Goal: Task Accomplishment & Management: Use online tool/utility

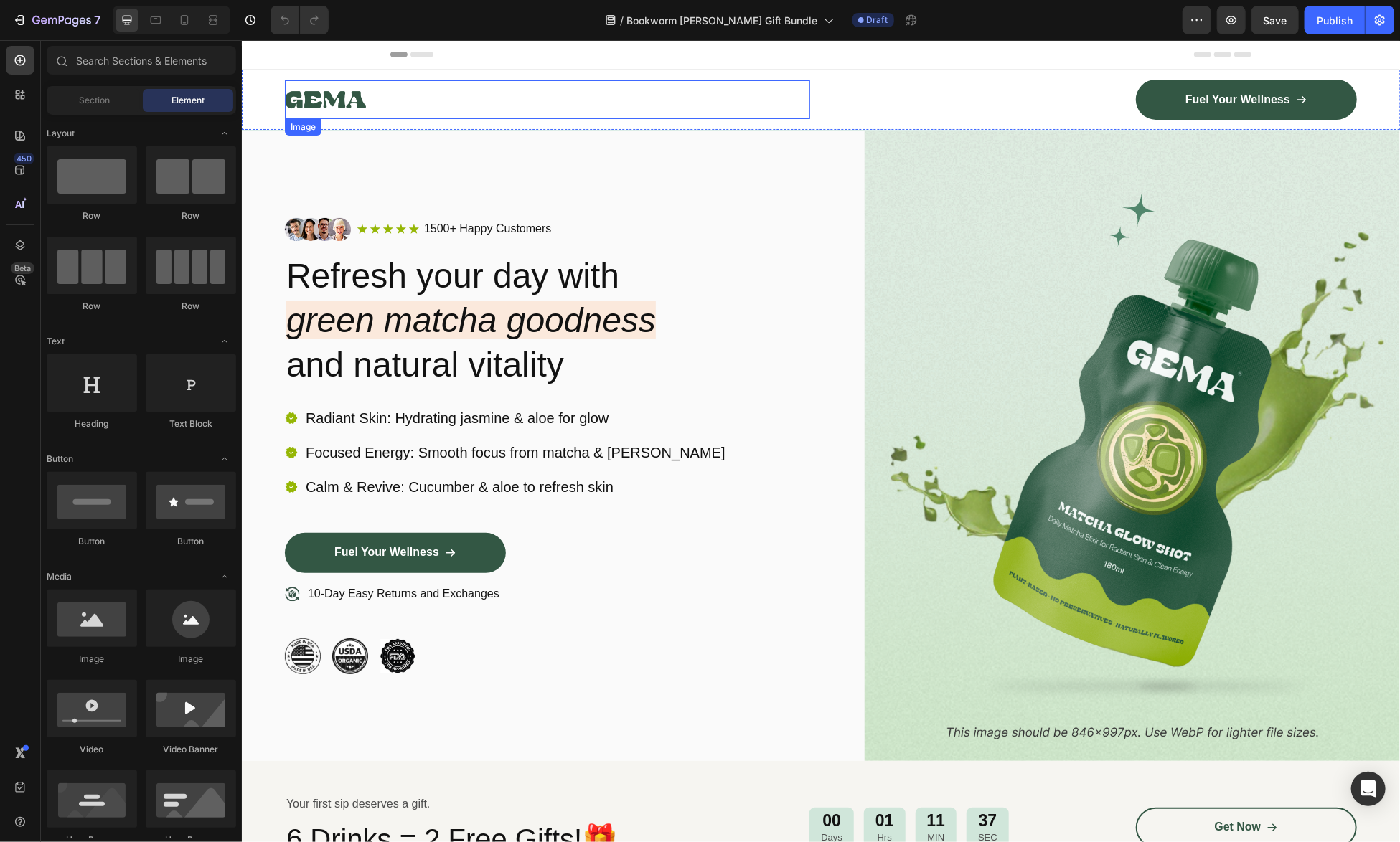
click at [323, 99] on img at bounding box center [325, 99] width 81 height 39
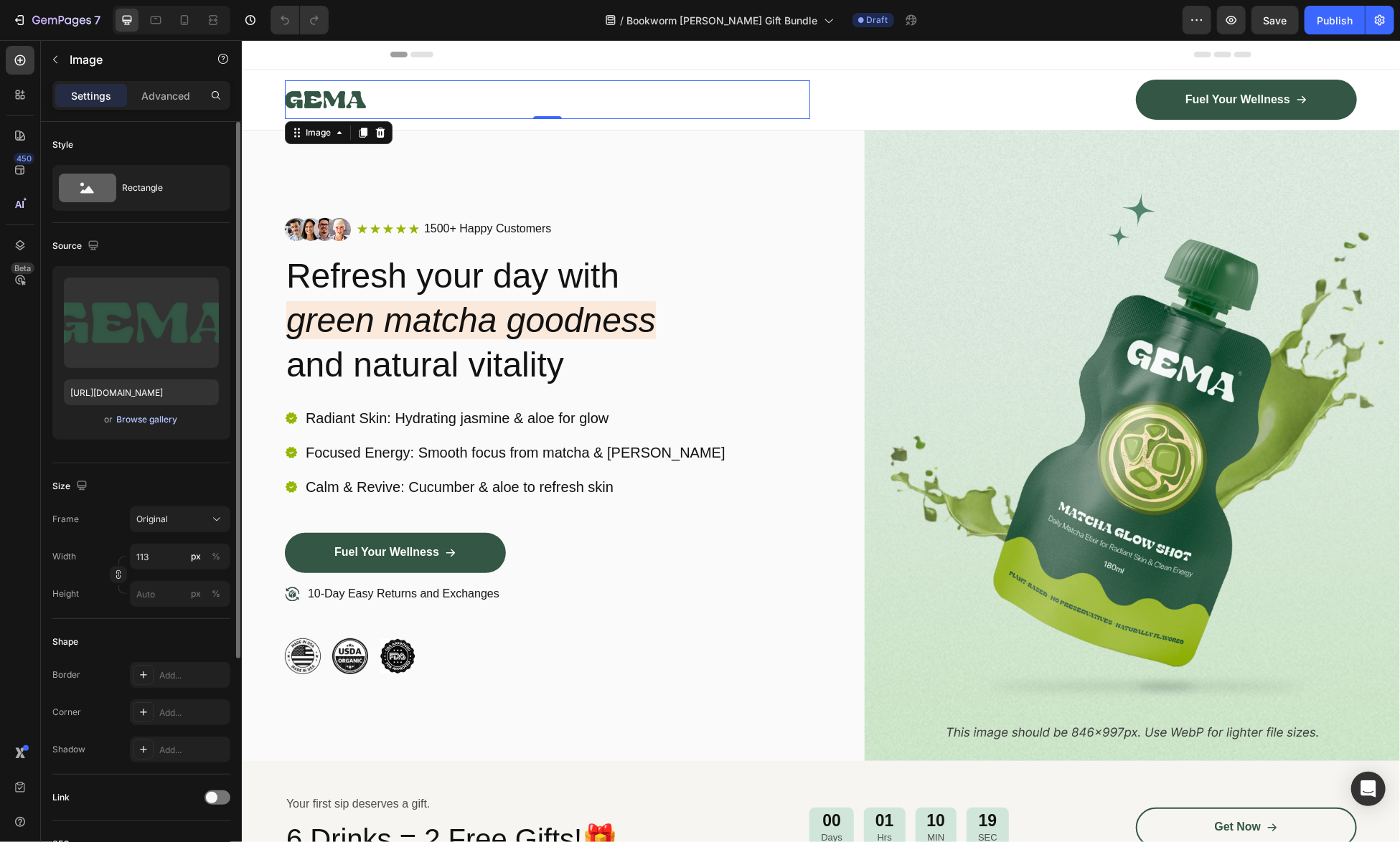
click at [146, 420] on div "Browse gallery" at bounding box center [147, 419] width 61 height 13
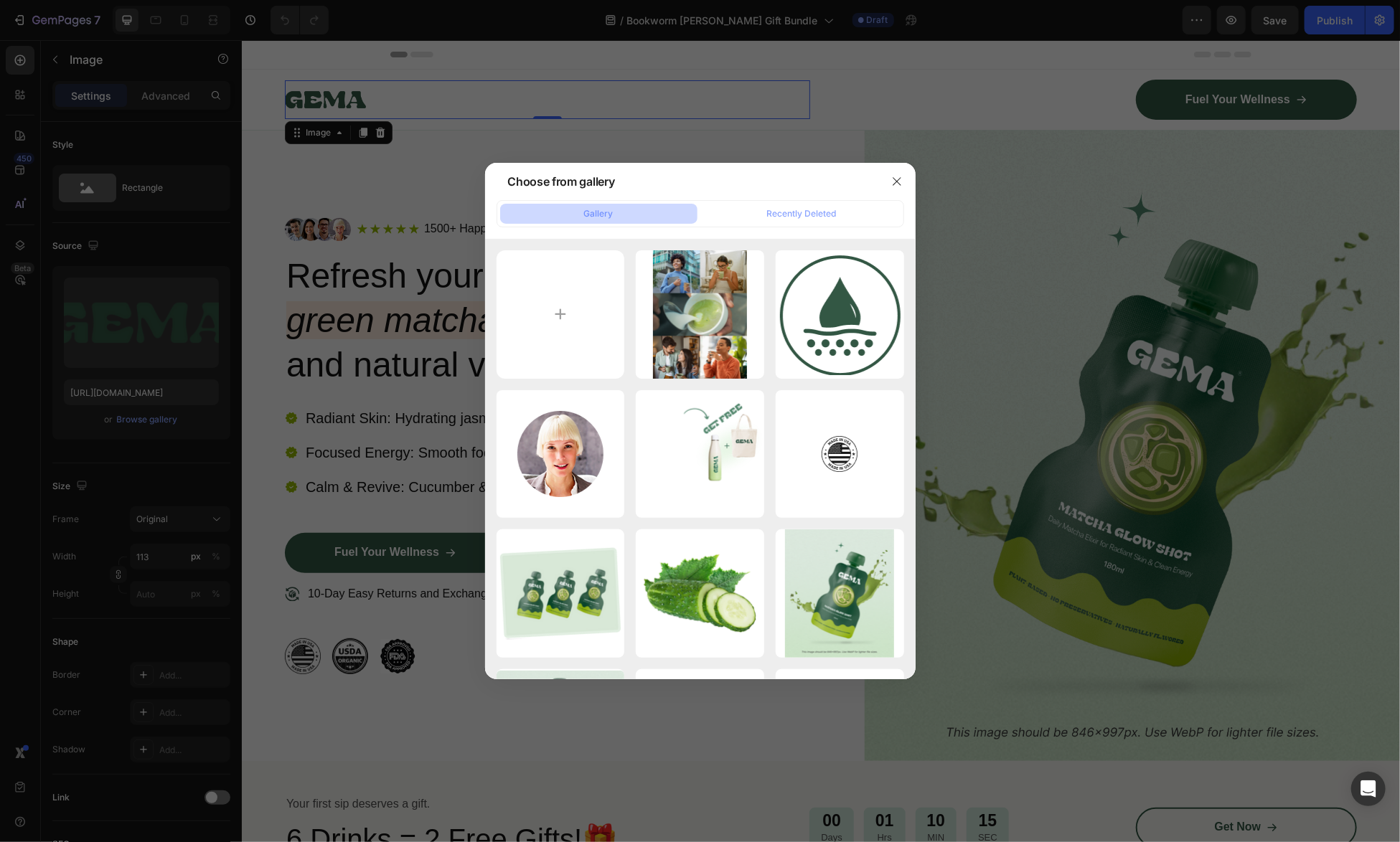
click at [617, 209] on button "Gallery" at bounding box center [598, 214] width 197 height 20
click at [555, 309] on input "file" at bounding box center [560, 315] width 129 height 129
type input "C:\fakepath\Logo_landing page 2.png"
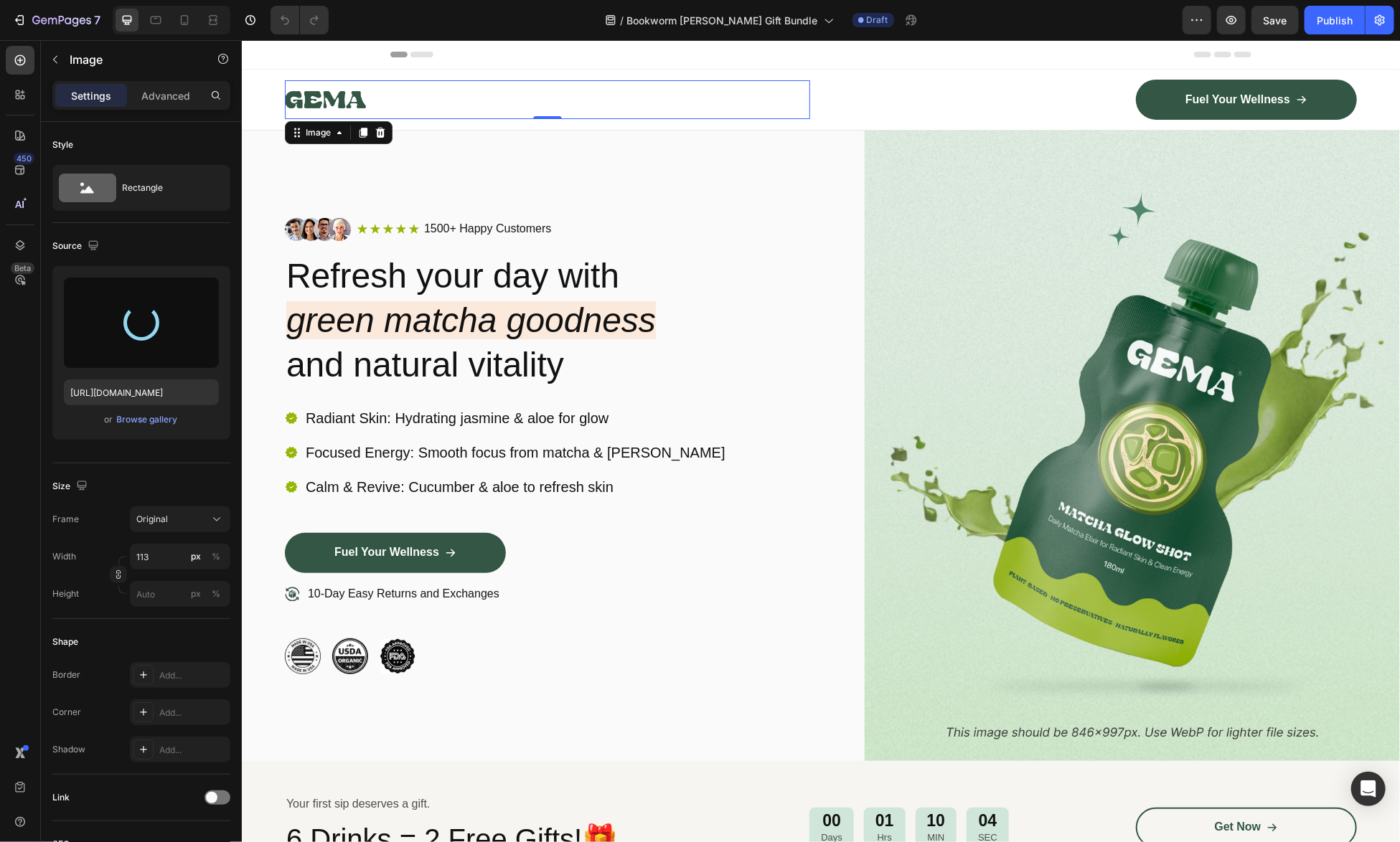
type input "https://cdn.shopify.com/s/files/1/0741/4956/0607/files/gempages_581078265737773…"
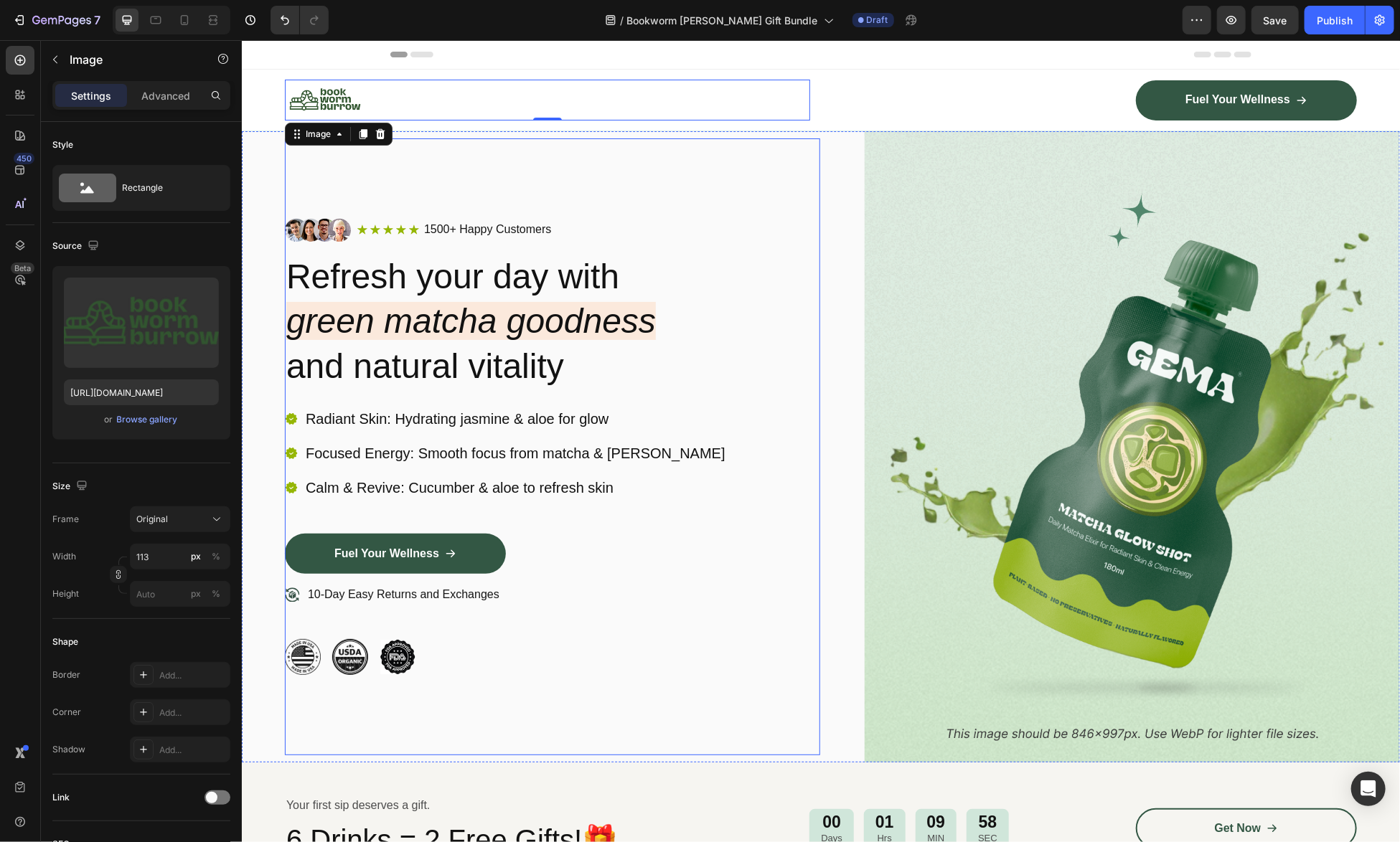
click at [802, 702] on div "Image Icon Icon Icon Icon Icon Icon List 1500+ Happy Customers Text Block Row R…" at bounding box center [552, 446] width 535 height 617
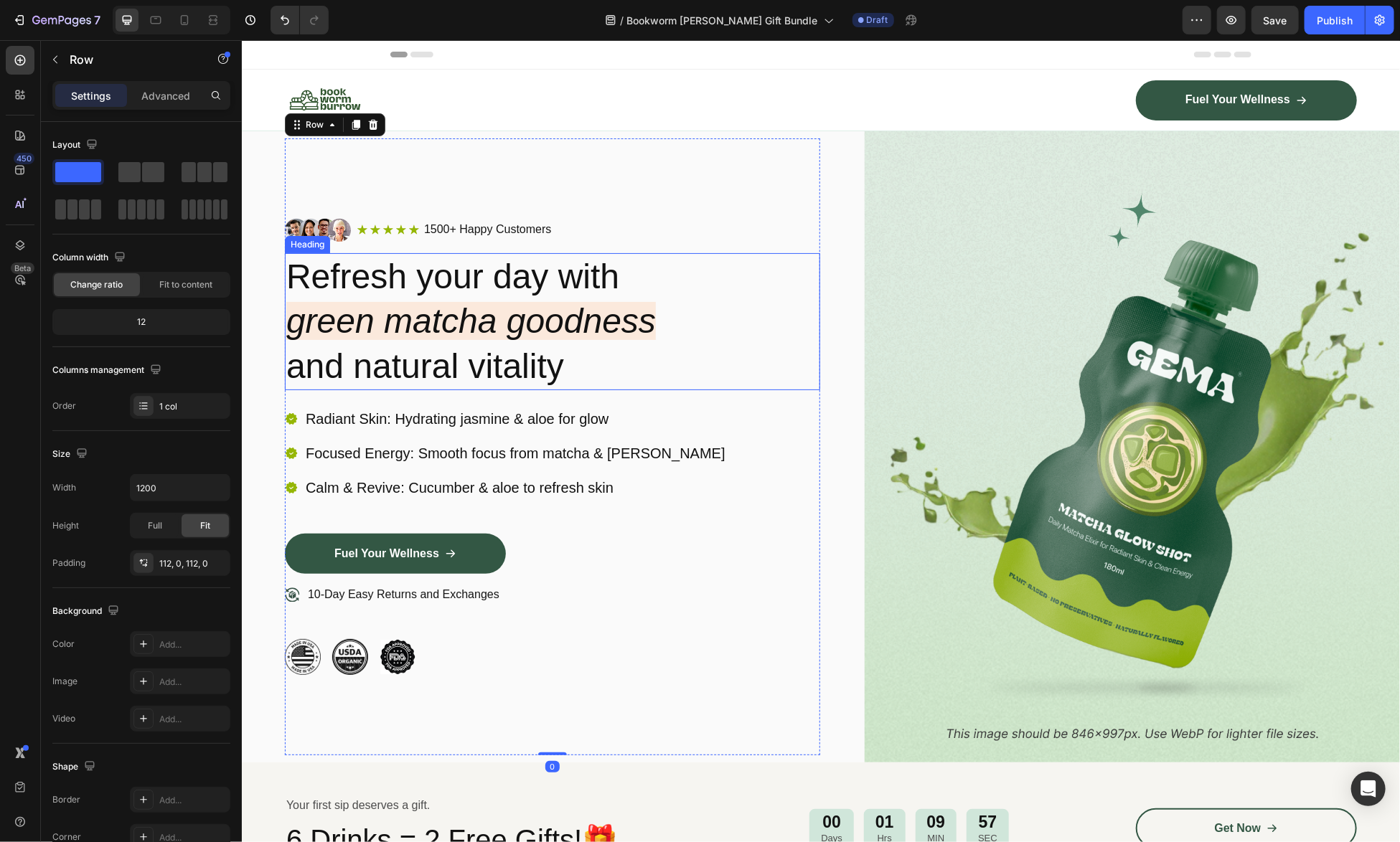
click at [748, 353] on h2 "Refresh your day with green matcha goodness and natural vitality" at bounding box center [552, 321] width 535 height 137
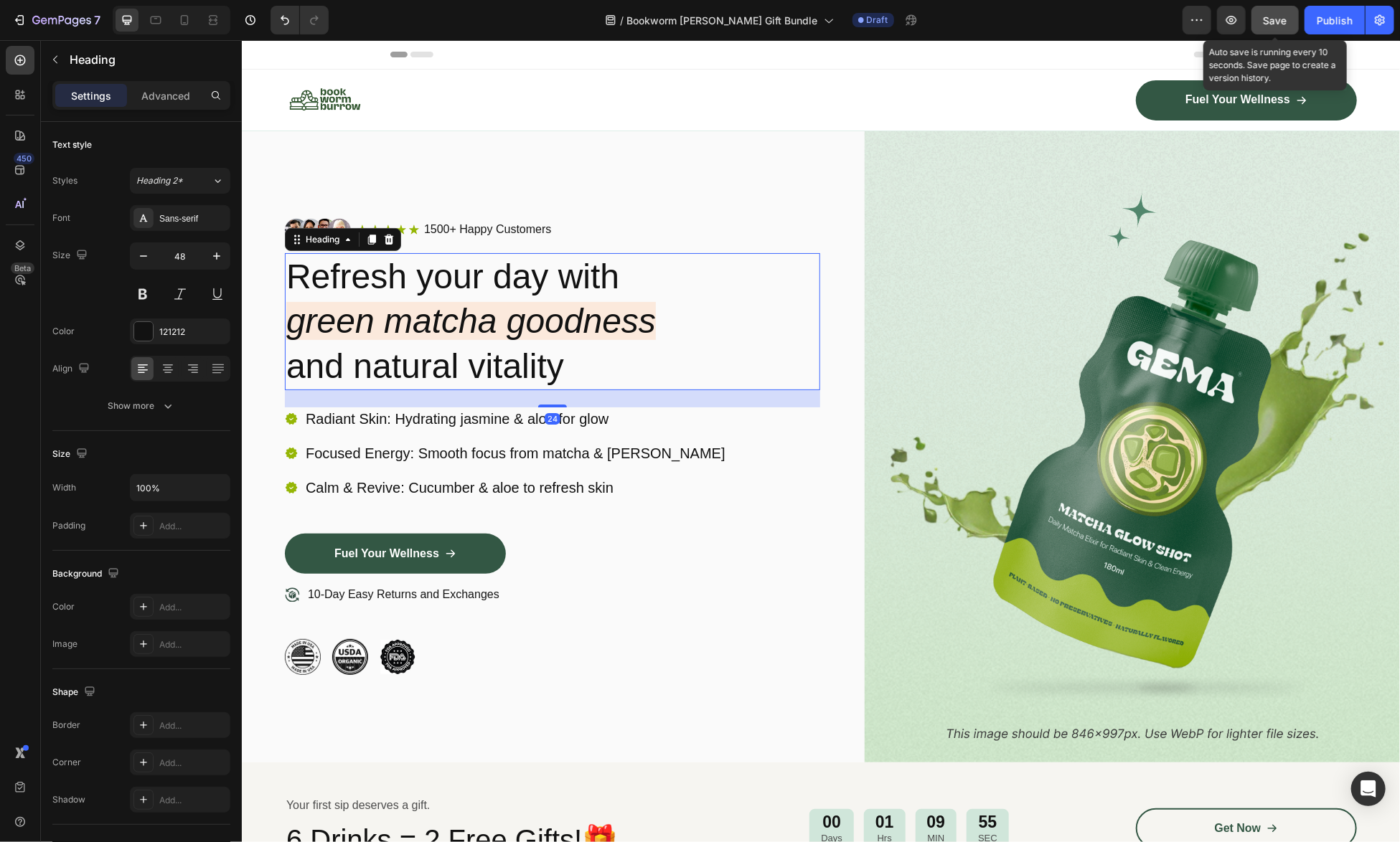
click at [1292, 24] on button "Save" at bounding box center [1275, 20] width 48 height 29
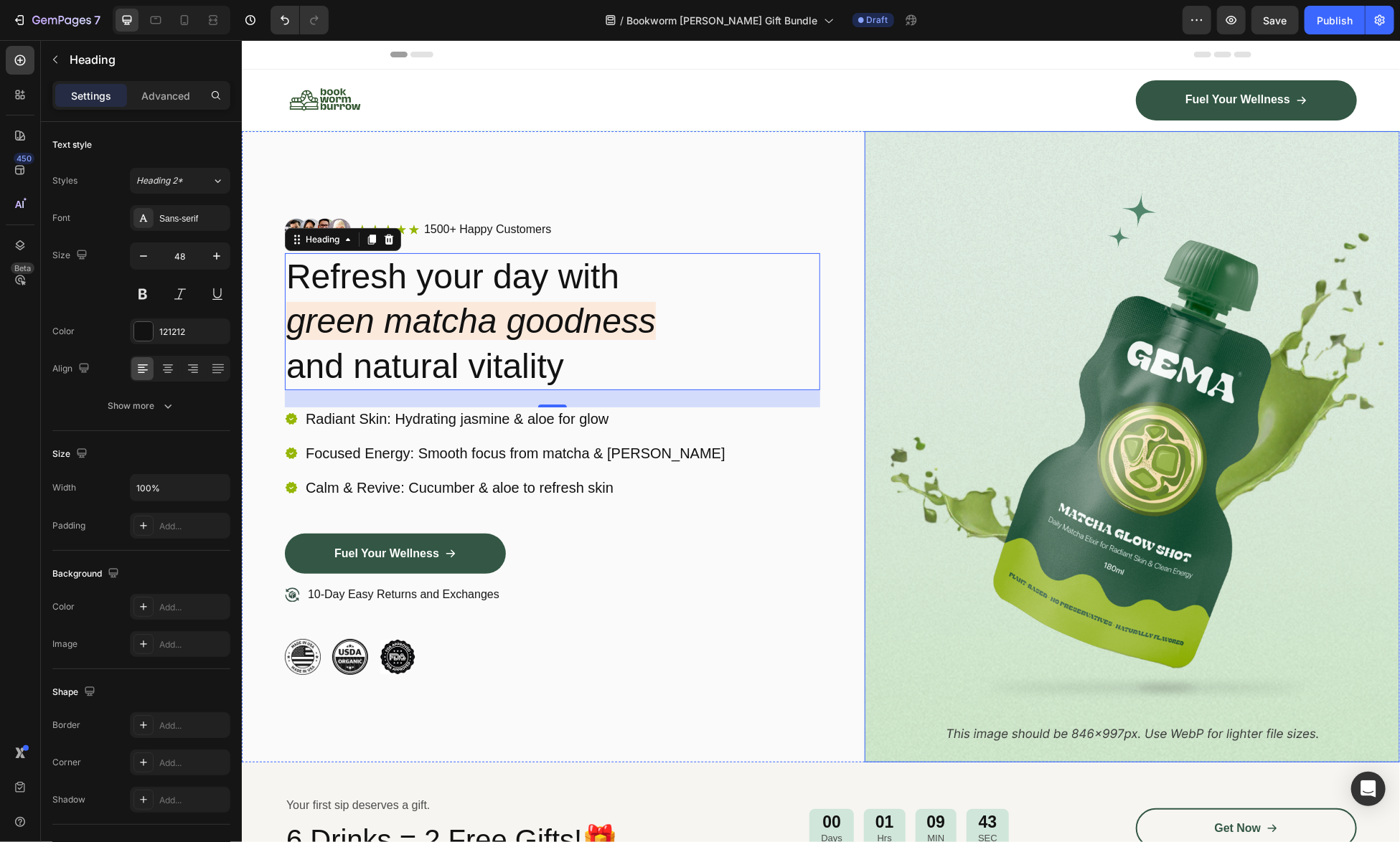
click at [1250, 507] on img at bounding box center [1131, 445] width 535 height 630
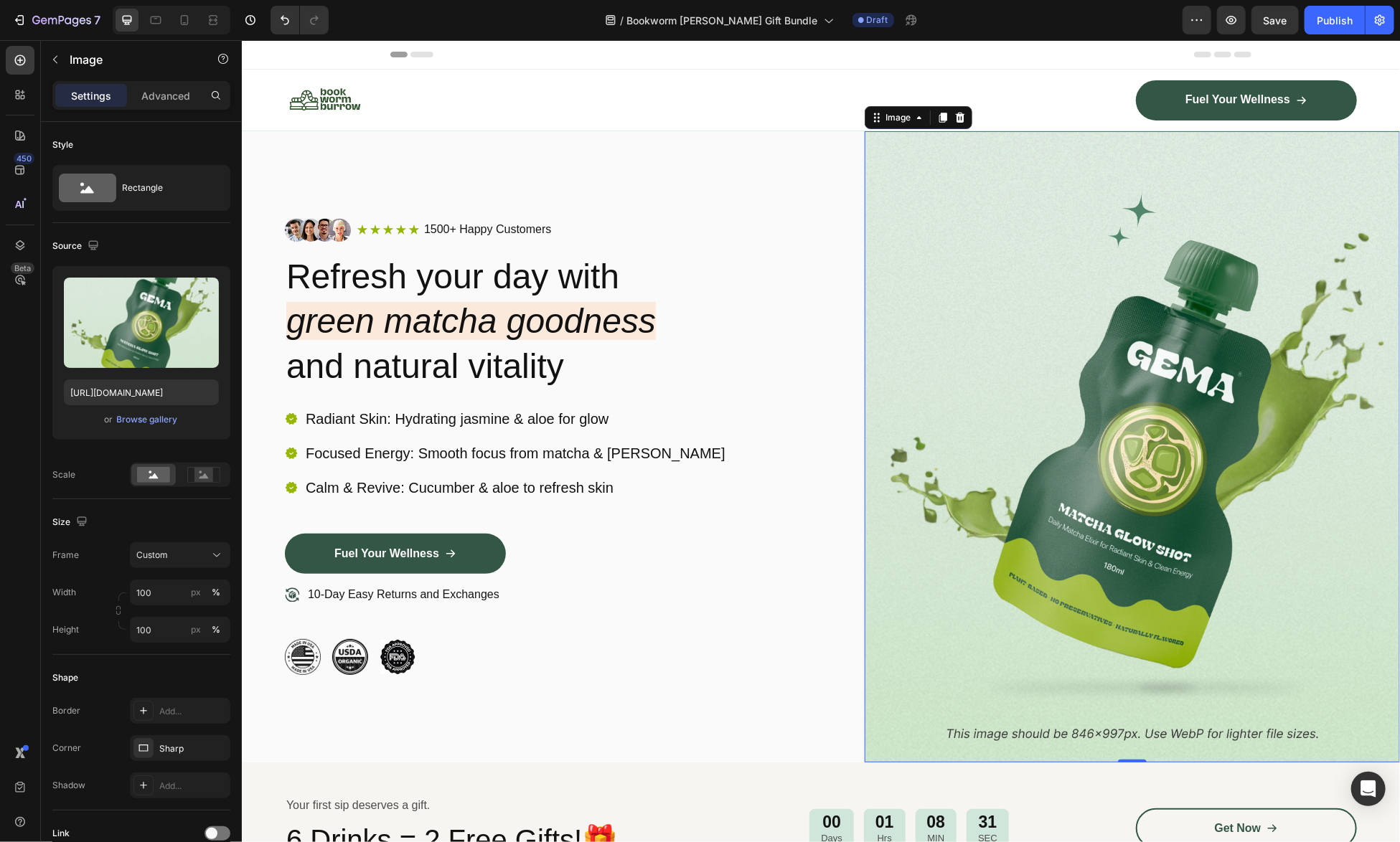
click at [1219, 330] on img at bounding box center [1131, 445] width 535 height 630
click at [150, 418] on div "Browse gallery" at bounding box center [147, 419] width 61 height 13
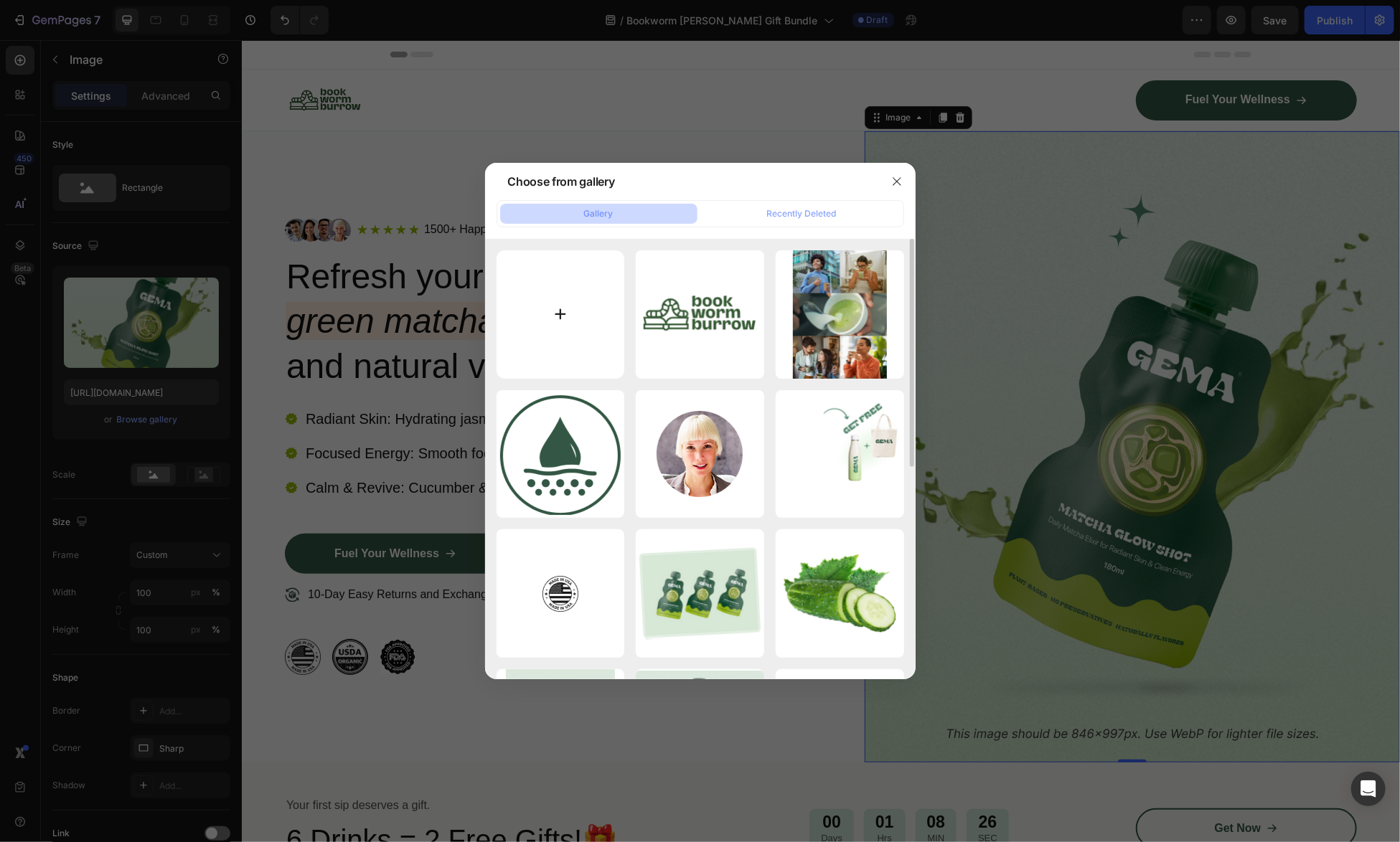
click at [559, 316] on input "file" at bounding box center [560, 315] width 129 height 129
type input "C:\fakepath\Bookworm landing page_main image 846 X 997 px_KM.png"
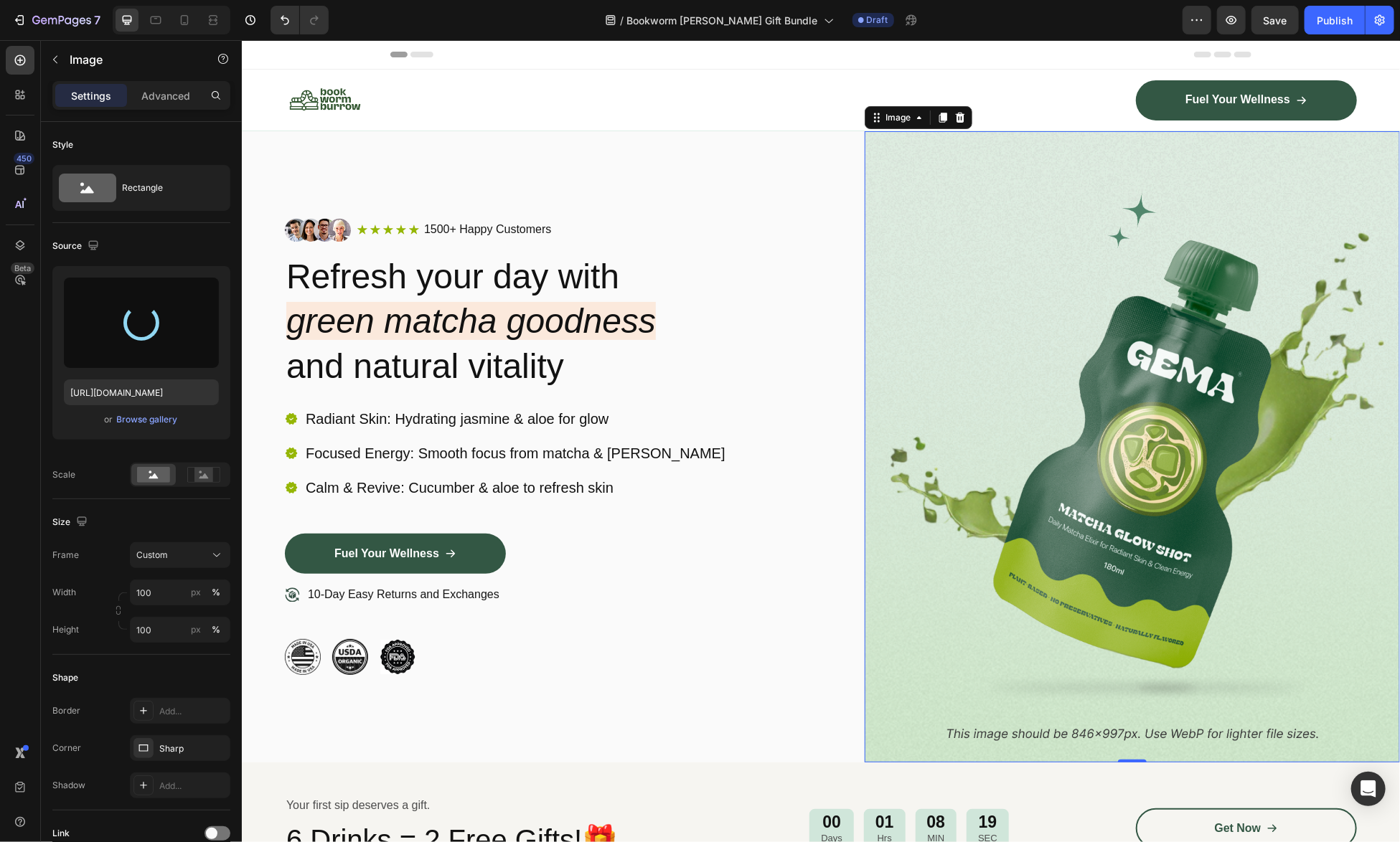
type input "https://cdn.shopify.com/s/files/1/0741/4956/0607/files/gempages_581078265737773…"
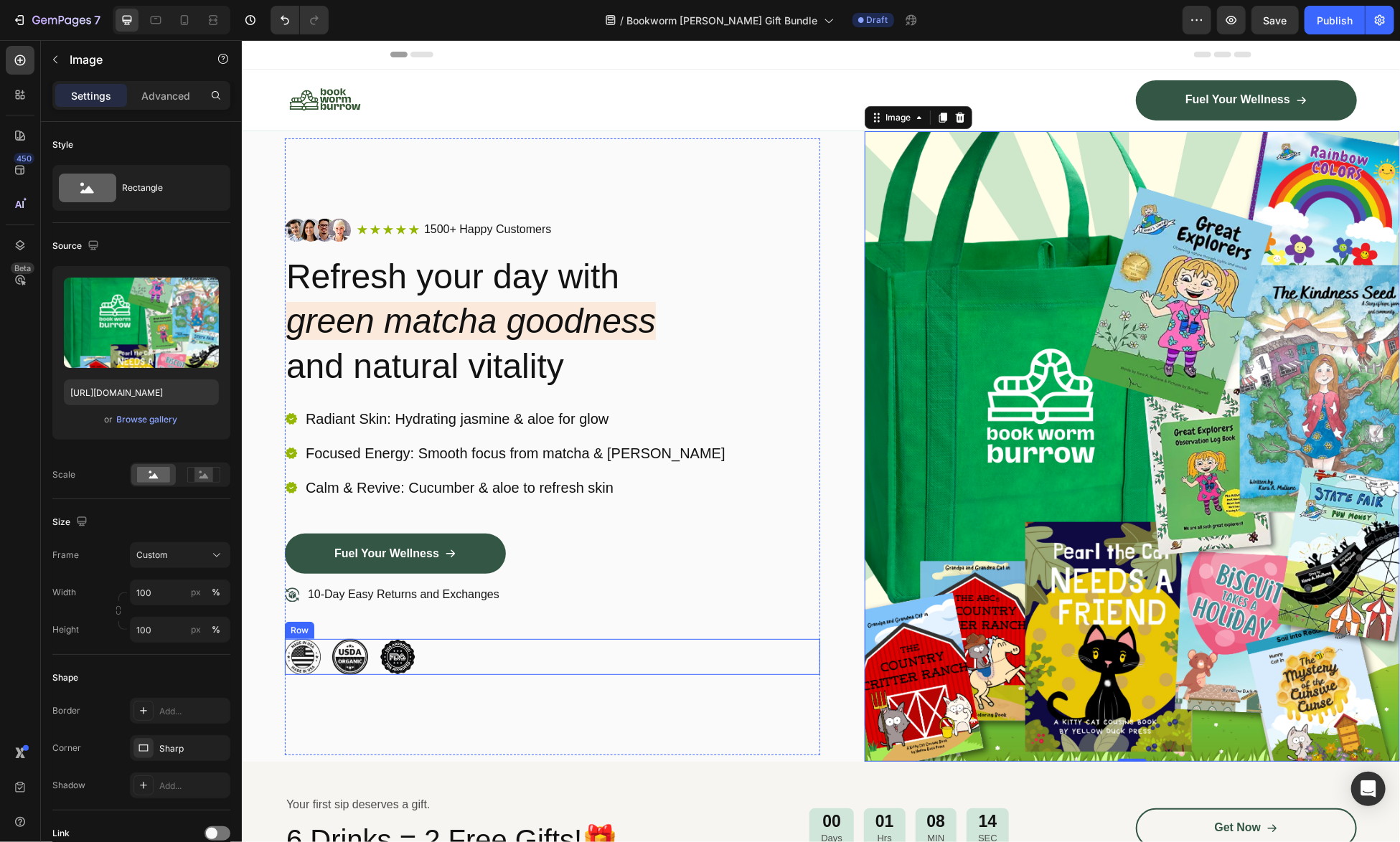
click at [772, 650] on div "Image Image Image Row" at bounding box center [552, 656] width 535 height 35
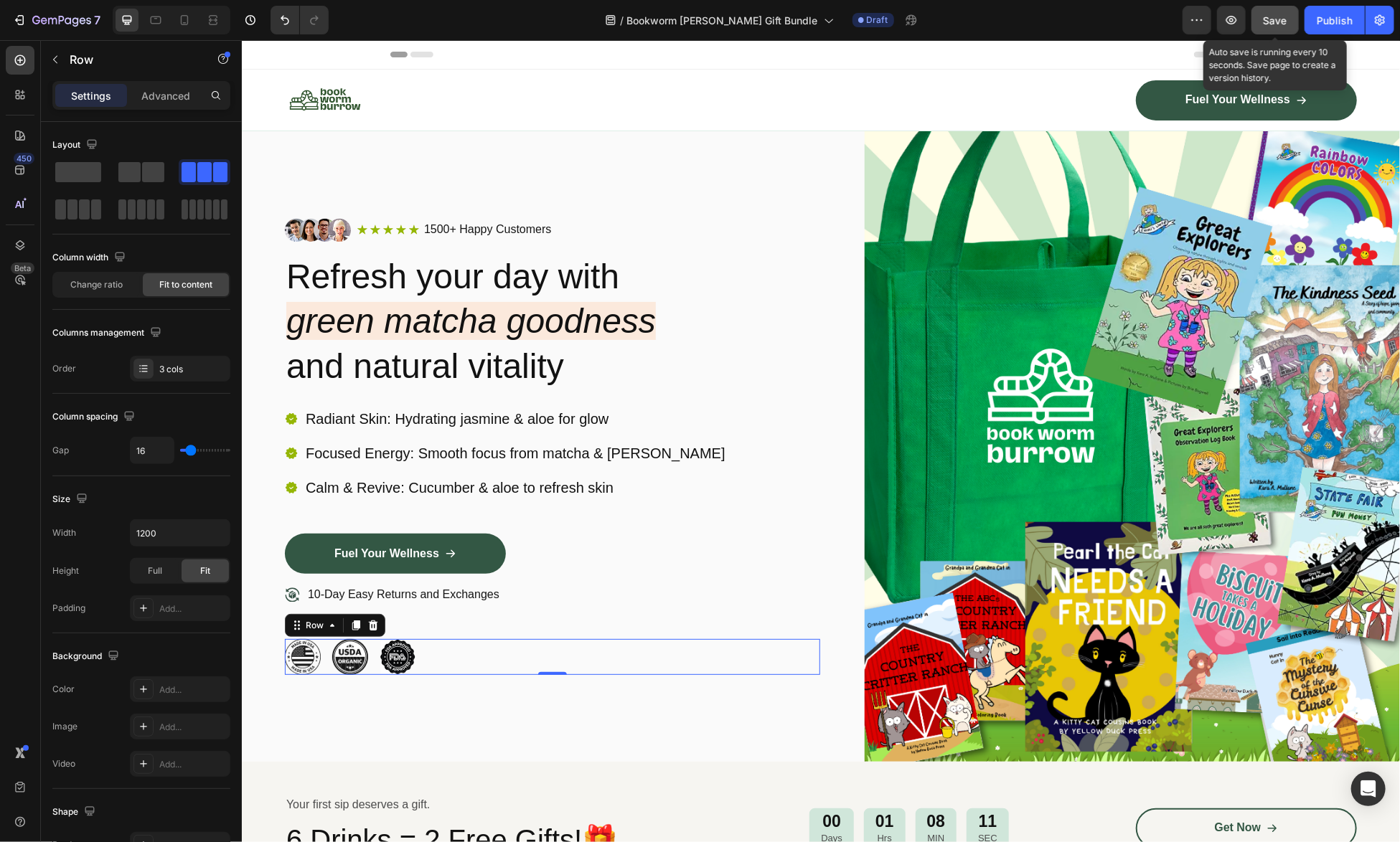
click at [1290, 24] on button "Save" at bounding box center [1275, 20] width 48 height 29
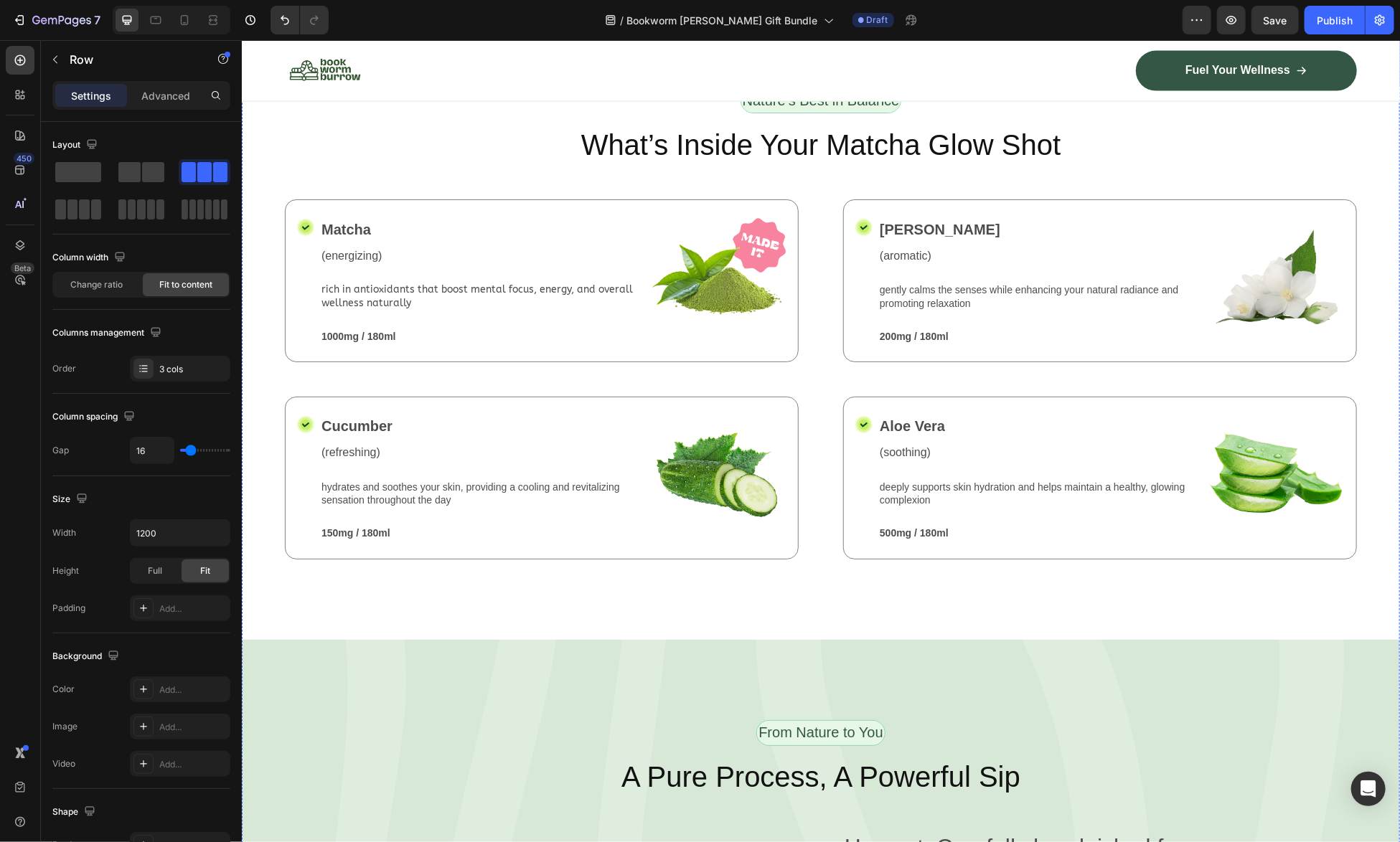
scroll to position [1435, 0]
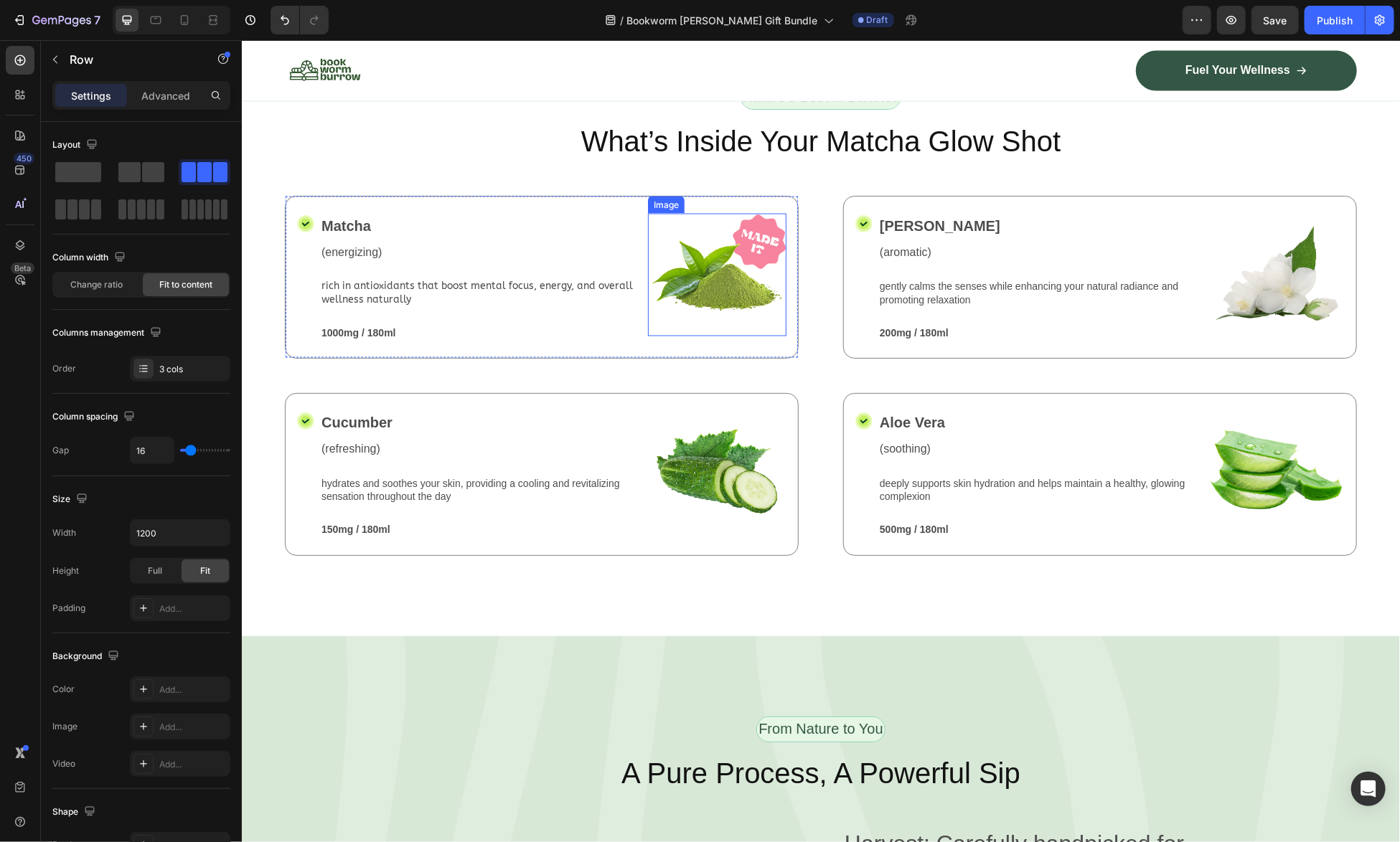
click at [707, 319] on img at bounding box center [717, 274] width 138 height 123
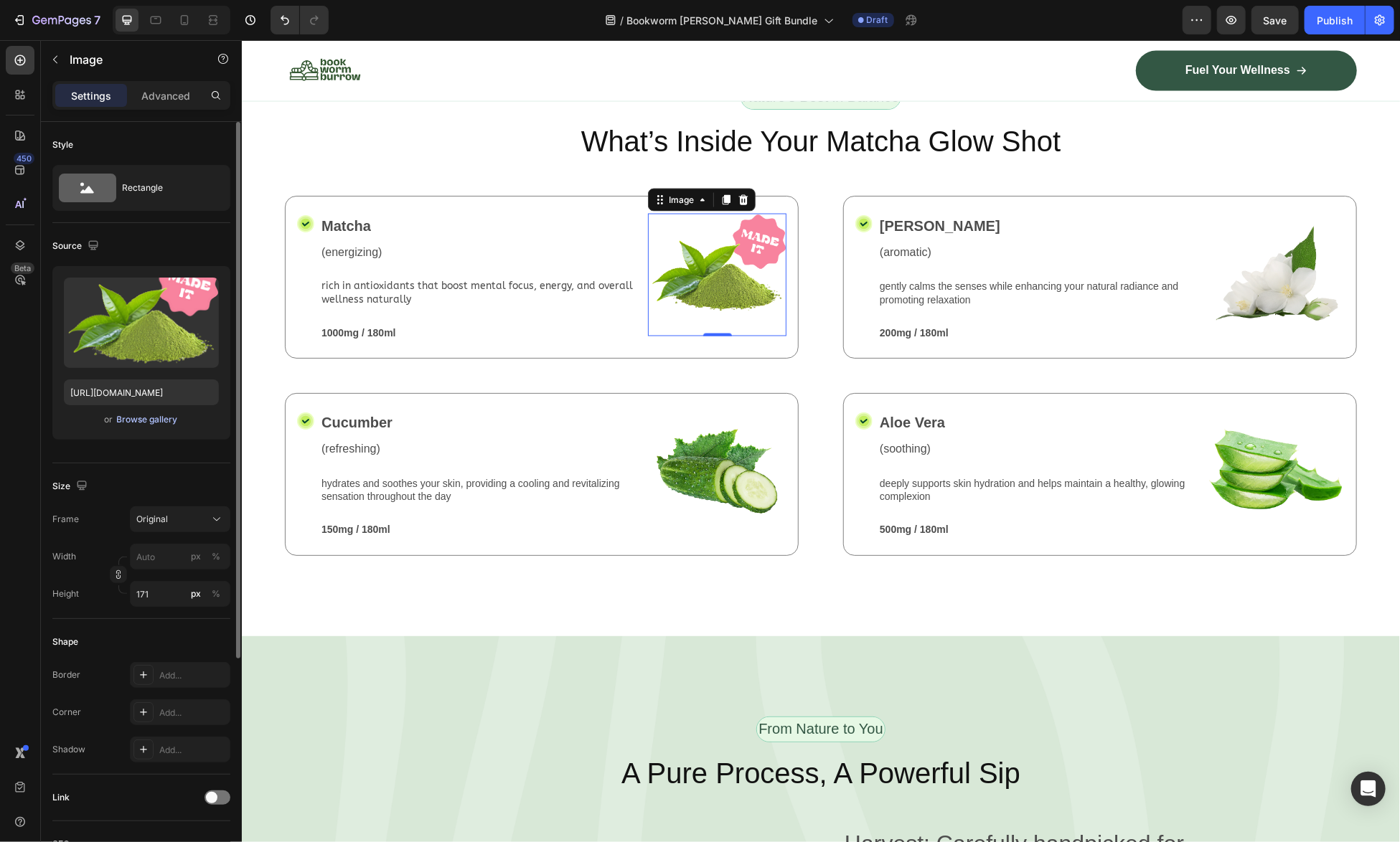
click at [140, 422] on div "Browse gallery" at bounding box center [147, 419] width 61 height 13
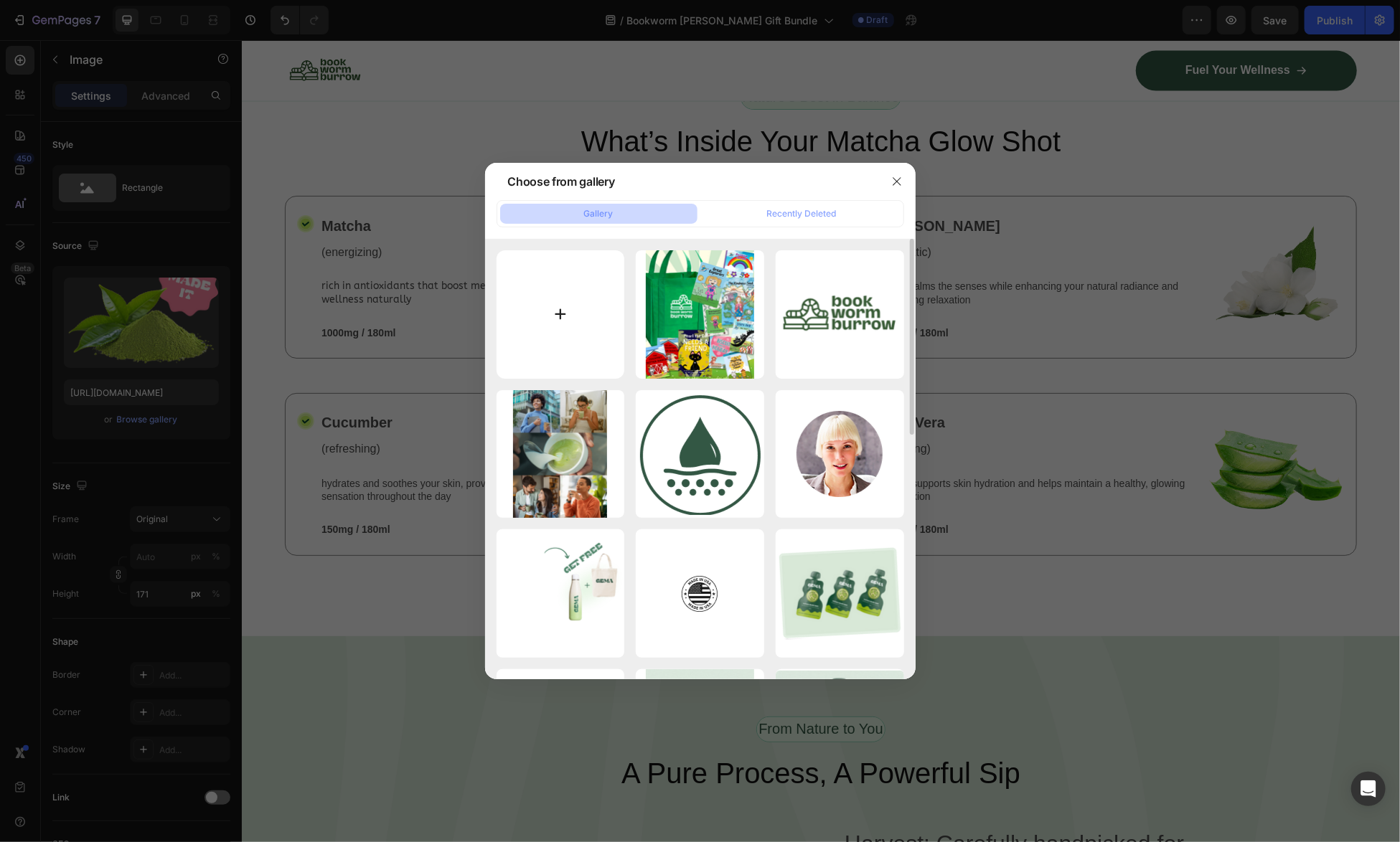
click at [557, 316] on input "file" at bounding box center [560, 315] width 129 height 129
click at [560, 311] on input "file" at bounding box center [560, 315] width 129 height 129
type input "C:\fakepath\County 1 book mock up.zip"
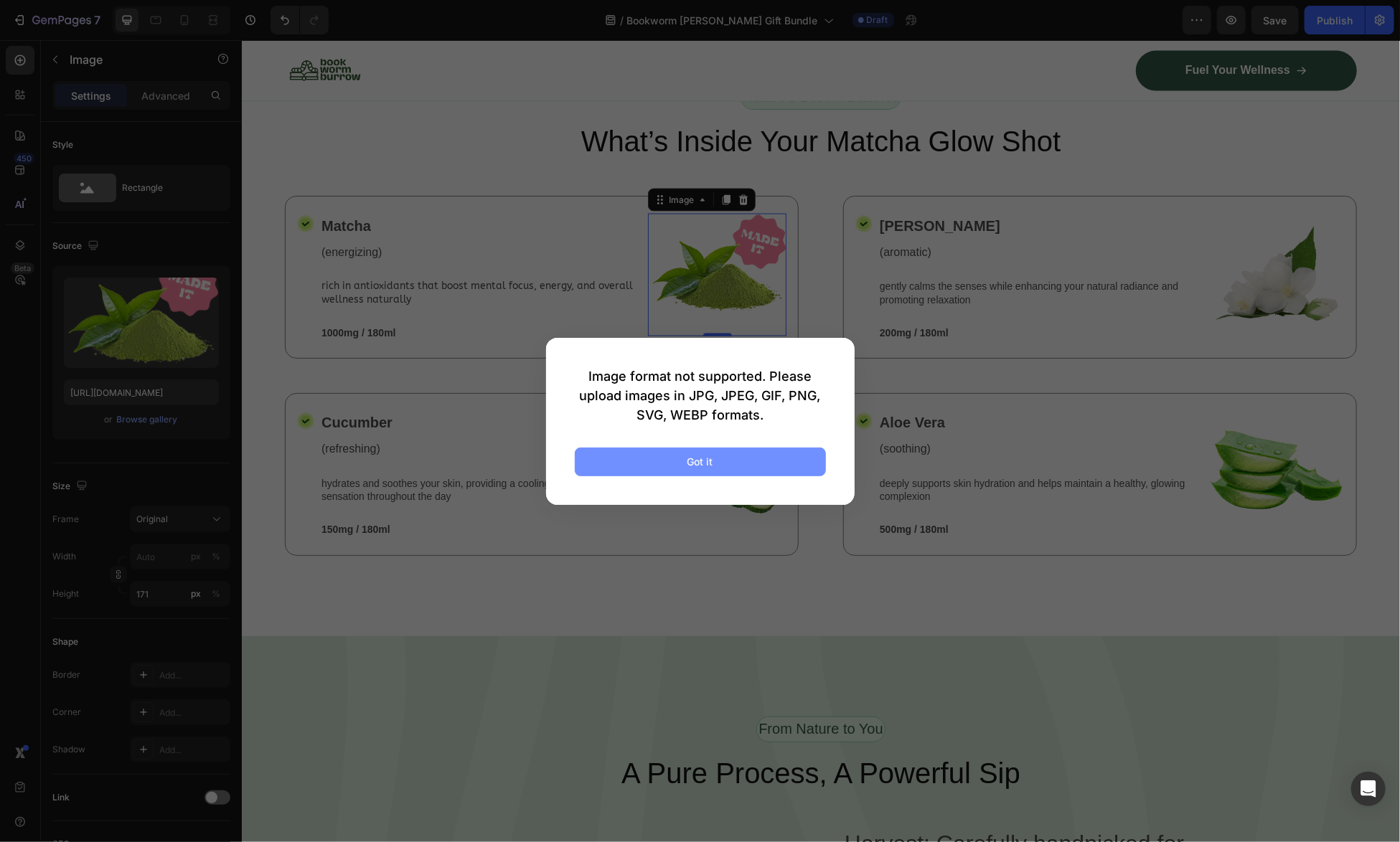
click at [729, 462] on button "Got it" at bounding box center [700, 462] width 251 height 29
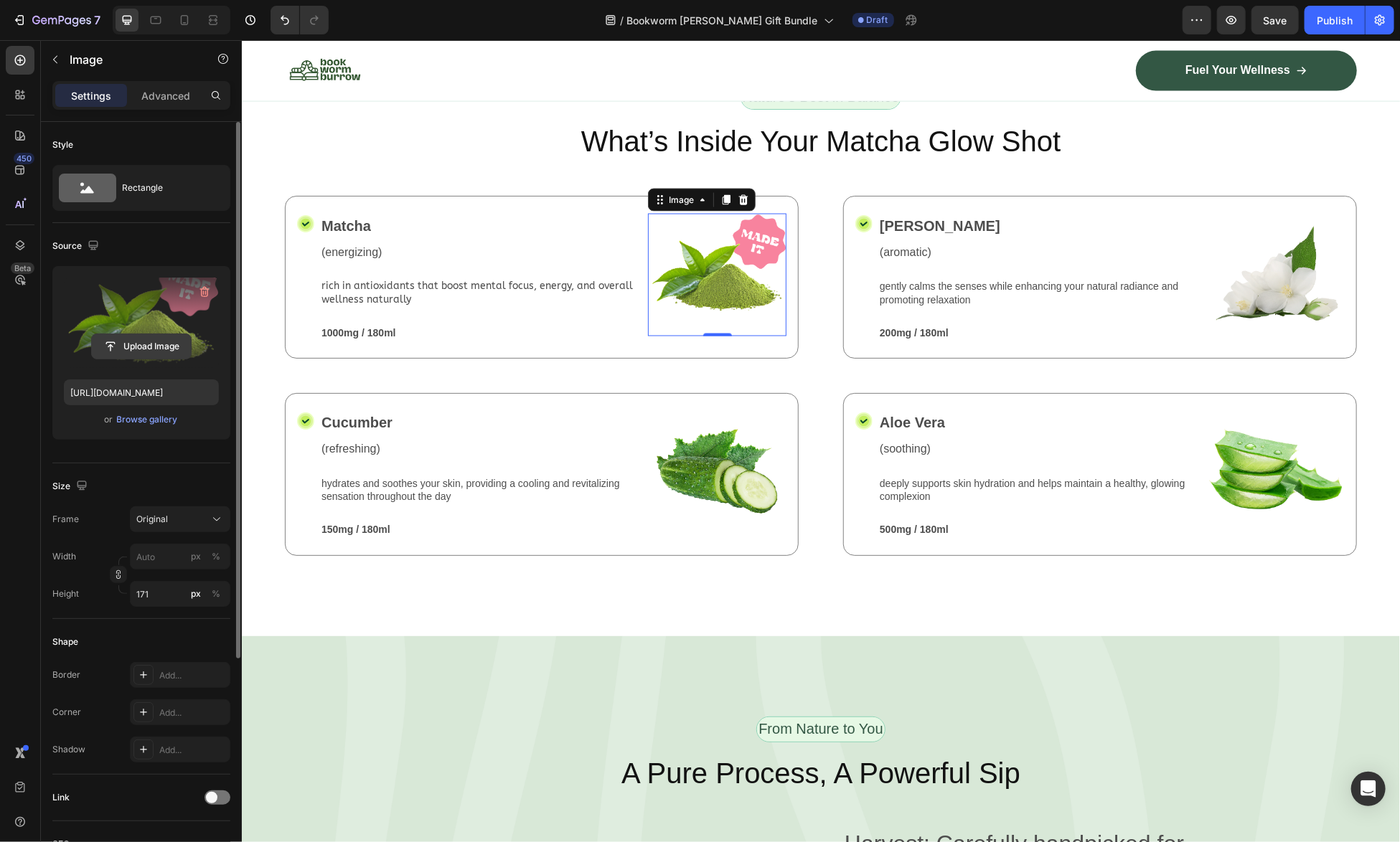
click at [158, 341] on input "file" at bounding box center [141, 347] width 99 height 24
type input "https://cdn.shopify.com/s/files/1/0741/4956/0607/files/gempages_581078265737773…"
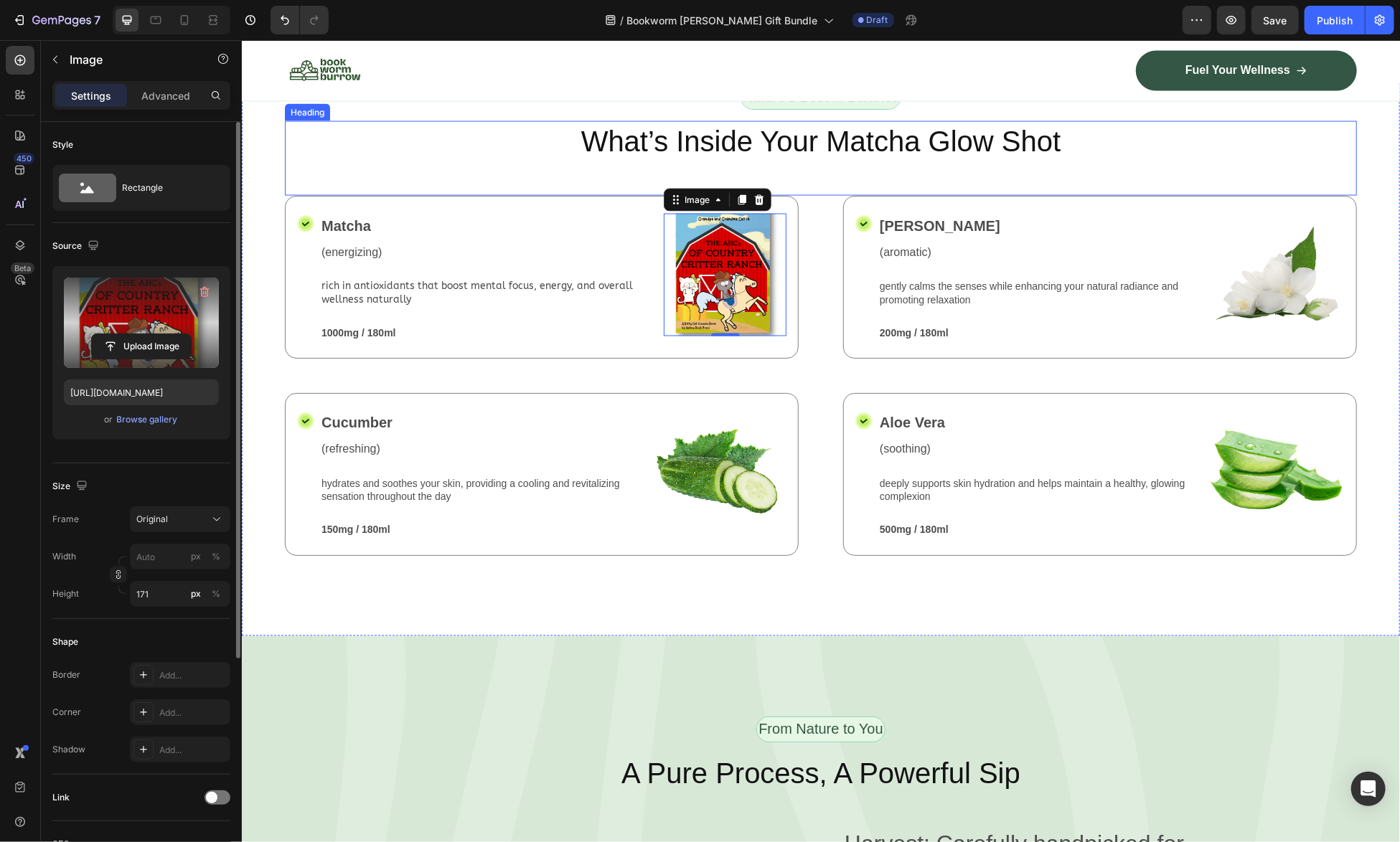
click at [1183, 161] on h2 "What’s Inside Your Matcha Glow Shot" at bounding box center [821, 140] width 1072 height 40
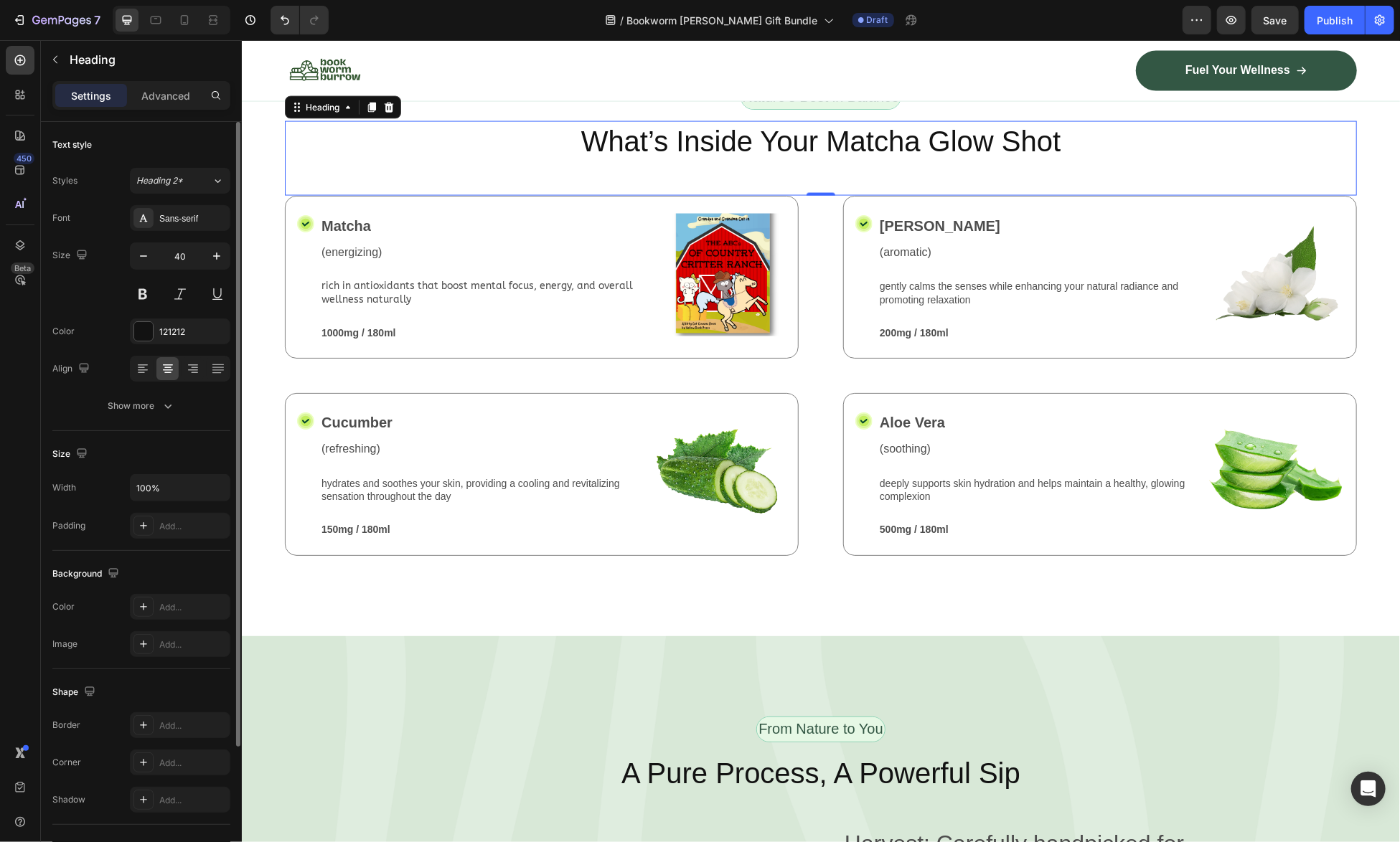
click at [1236, 161] on h2 "What’s Inside Your Matcha Glow Shot" at bounding box center [821, 140] width 1072 height 40
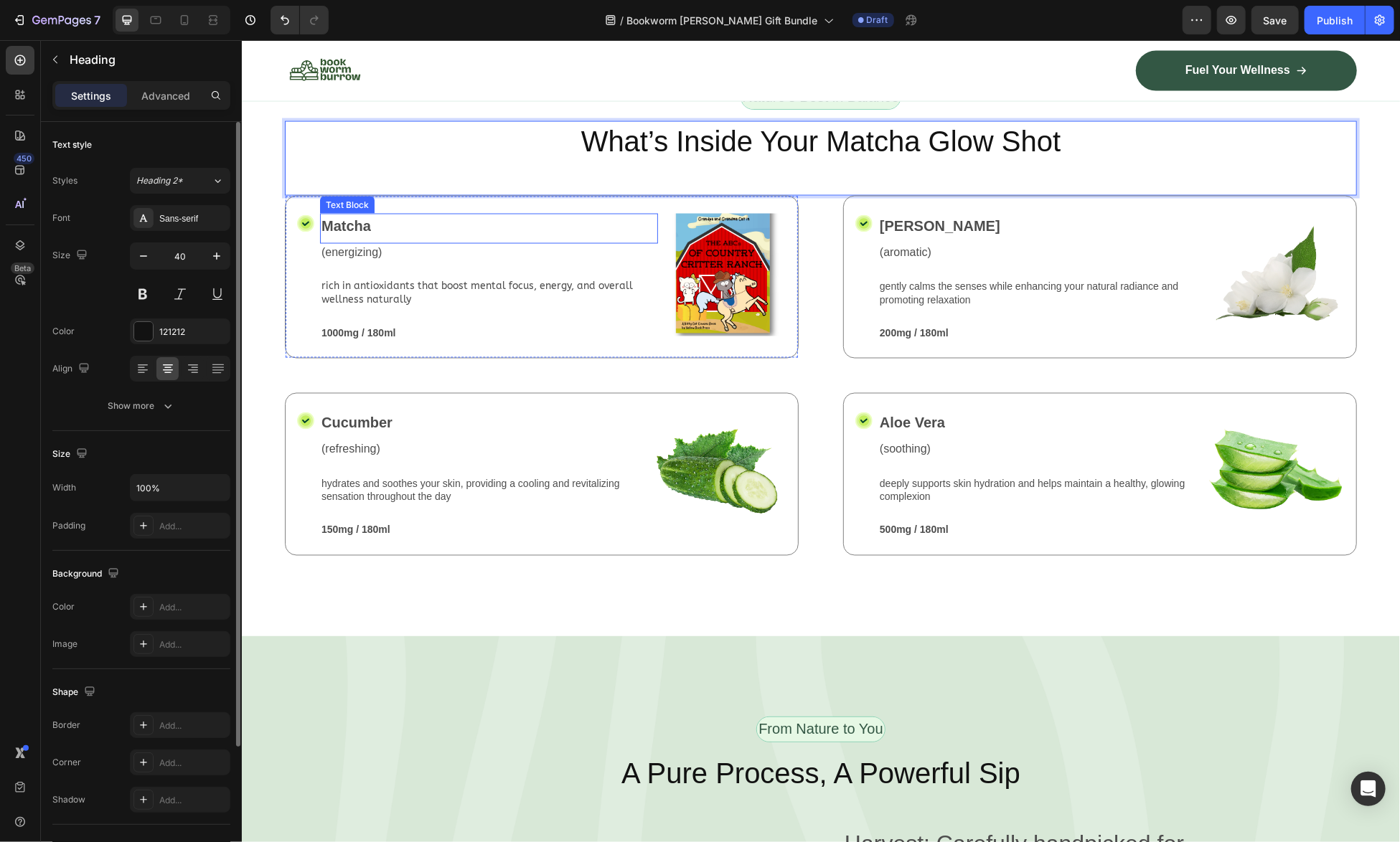
click at [378, 236] on p "Matcha" at bounding box center [489, 225] width 336 height 22
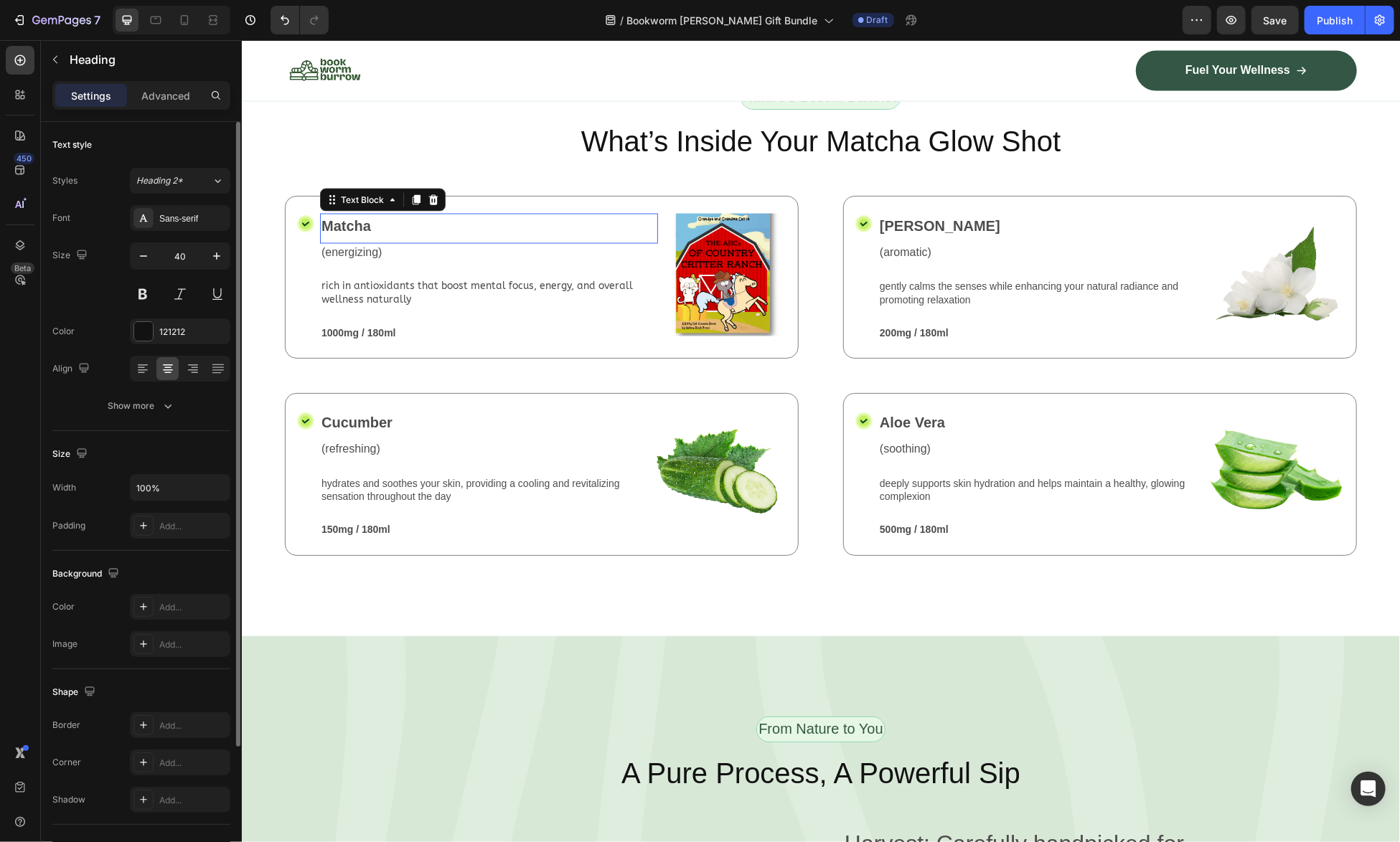
click at [378, 236] on p "Matcha" at bounding box center [489, 225] width 336 height 22
click at [345, 236] on p "Matcha" at bounding box center [489, 225] width 336 height 22
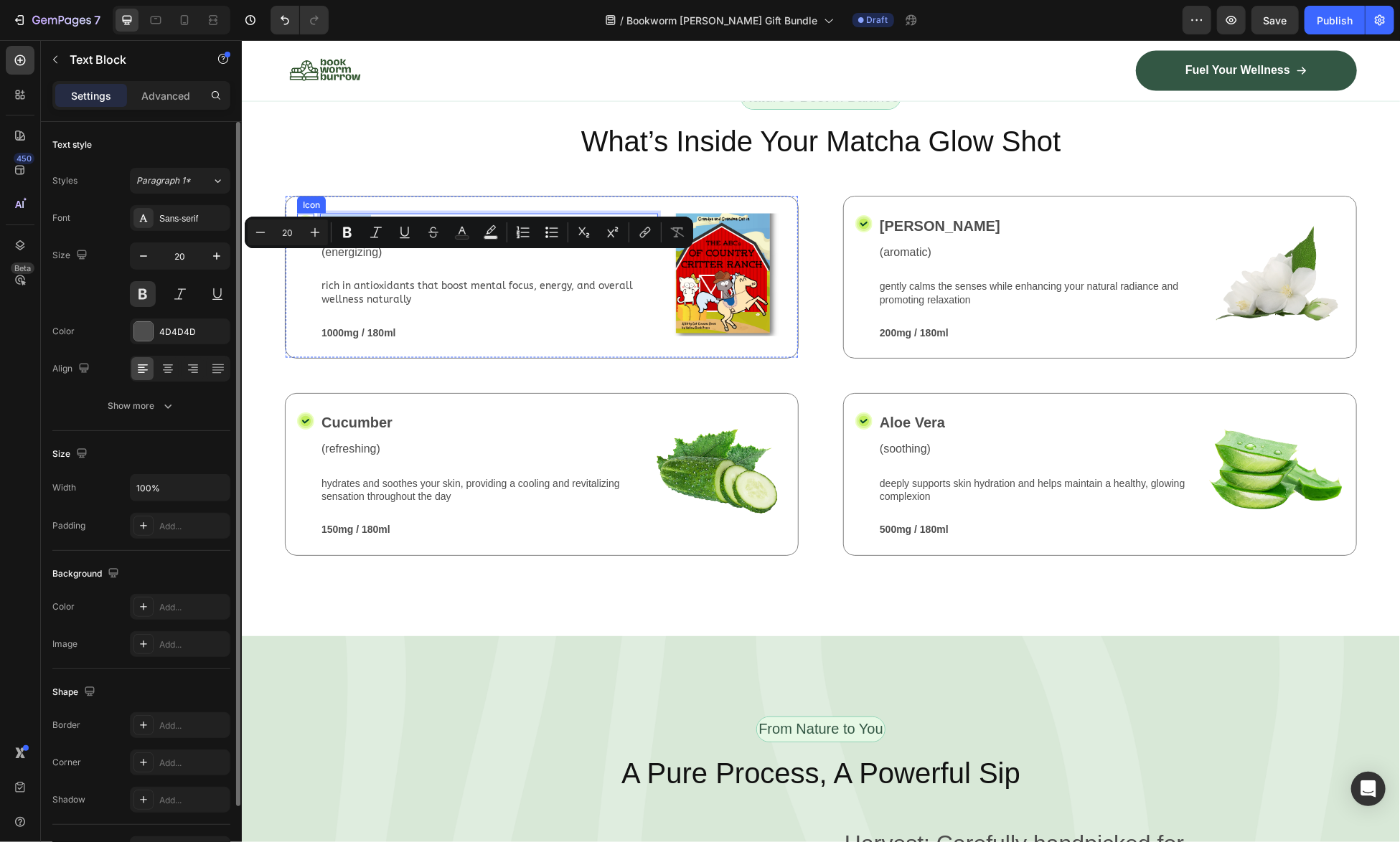
drag, startPoint x: 376, startPoint y: 260, endPoint x: 310, endPoint y: 263, distance: 66.1
click at [310, 263] on div "Icon Matcha Text Block 0 (energizing) Text Block rich in antioxidants that boos…" at bounding box center [541, 277] width 514 height 163
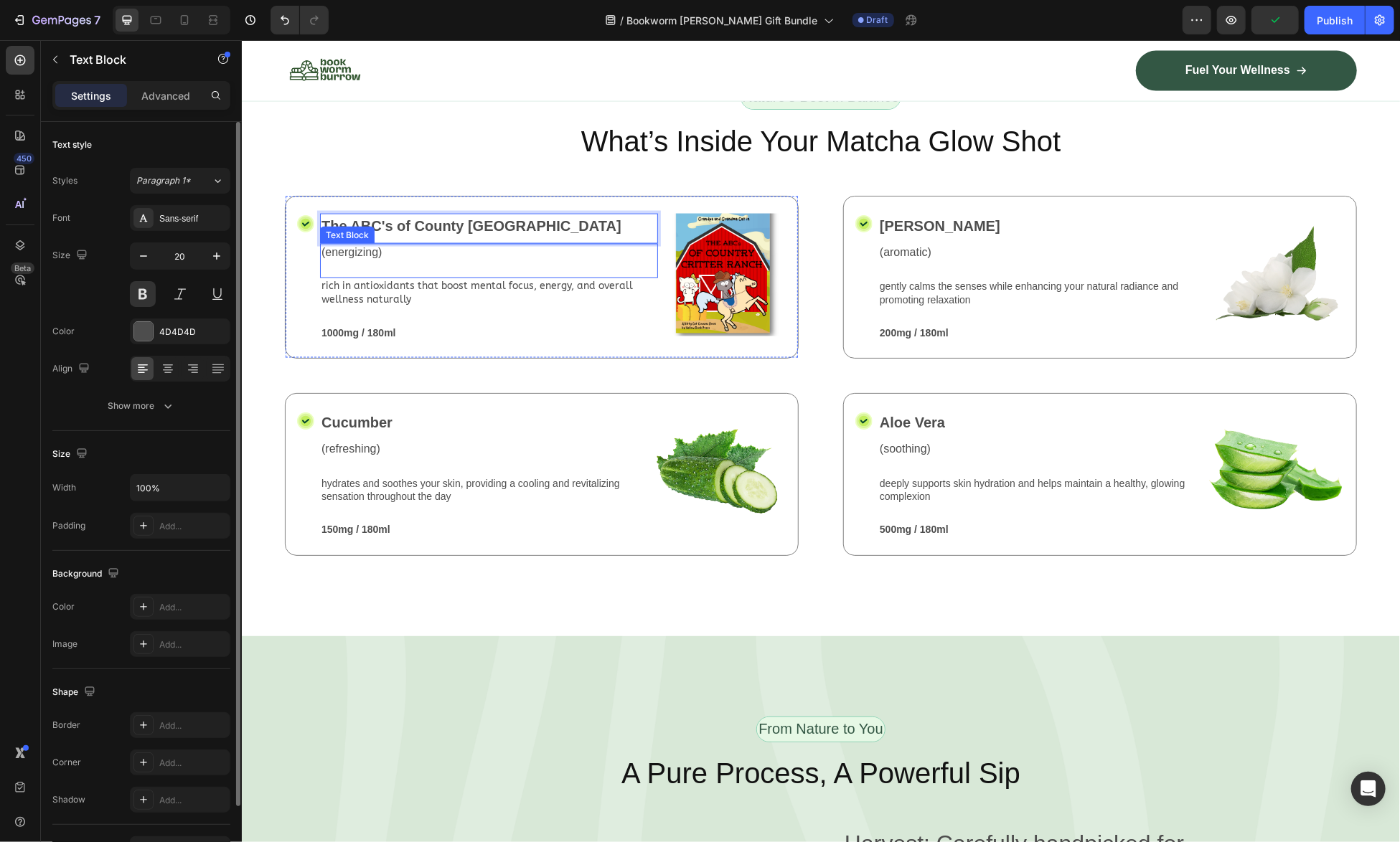
click at [444, 259] on p "(energizing)" at bounding box center [489, 252] width 336 height 15
click at [377, 259] on p "(energizing)" at bounding box center [489, 252] width 336 height 15
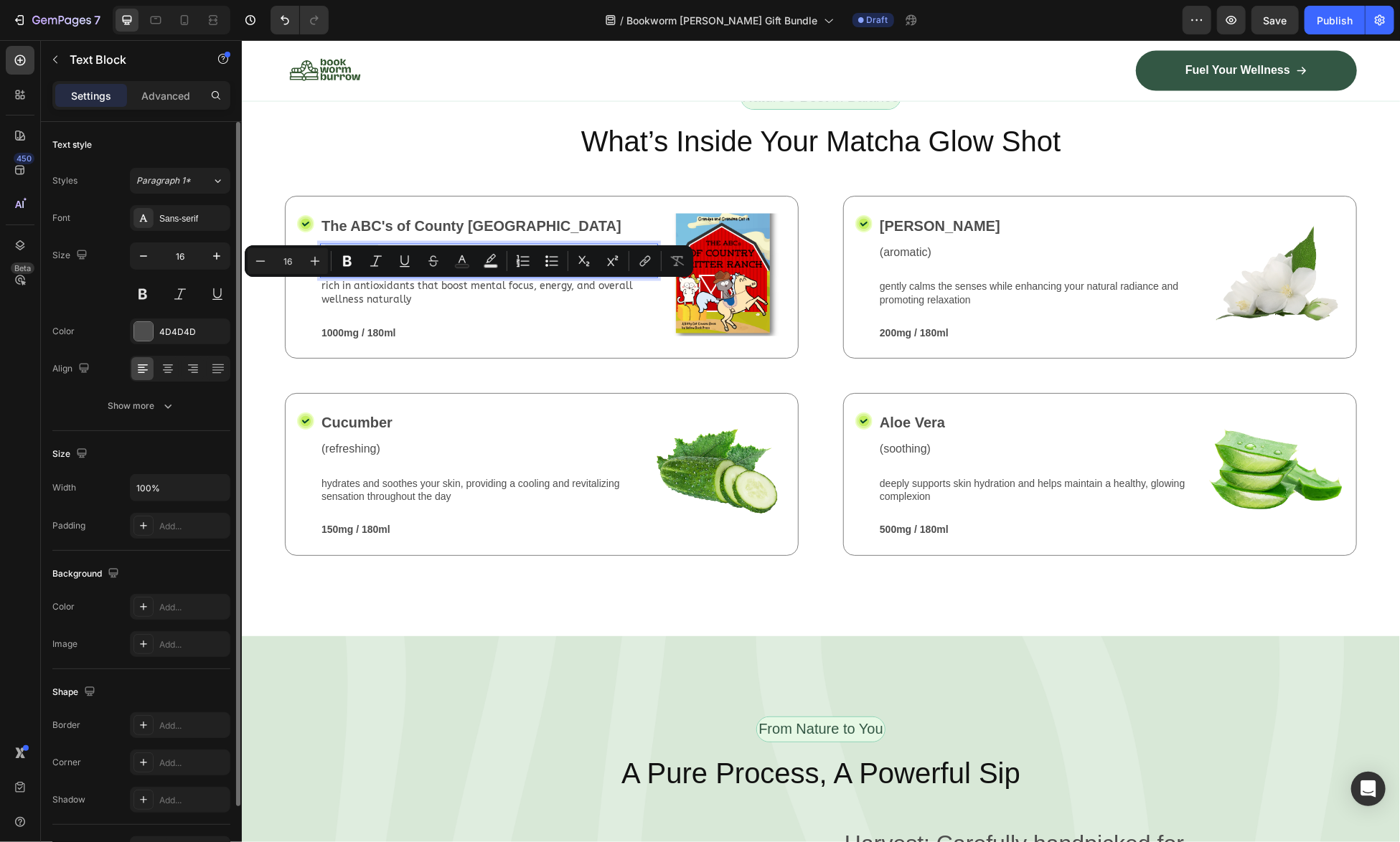
drag, startPoint x: 377, startPoint y: 289, endPoint x: 325, endPoint y: 299, distance: 53.0
click at [323, 259] on p "(energizing)" at bounding box center [489, 252] width 336 height 15
click at [420, 306] on div "rich in antioxidants that boost mental focus, energy, and overall wellness natu…" at bounding box center [488, 291] width 338 height 29
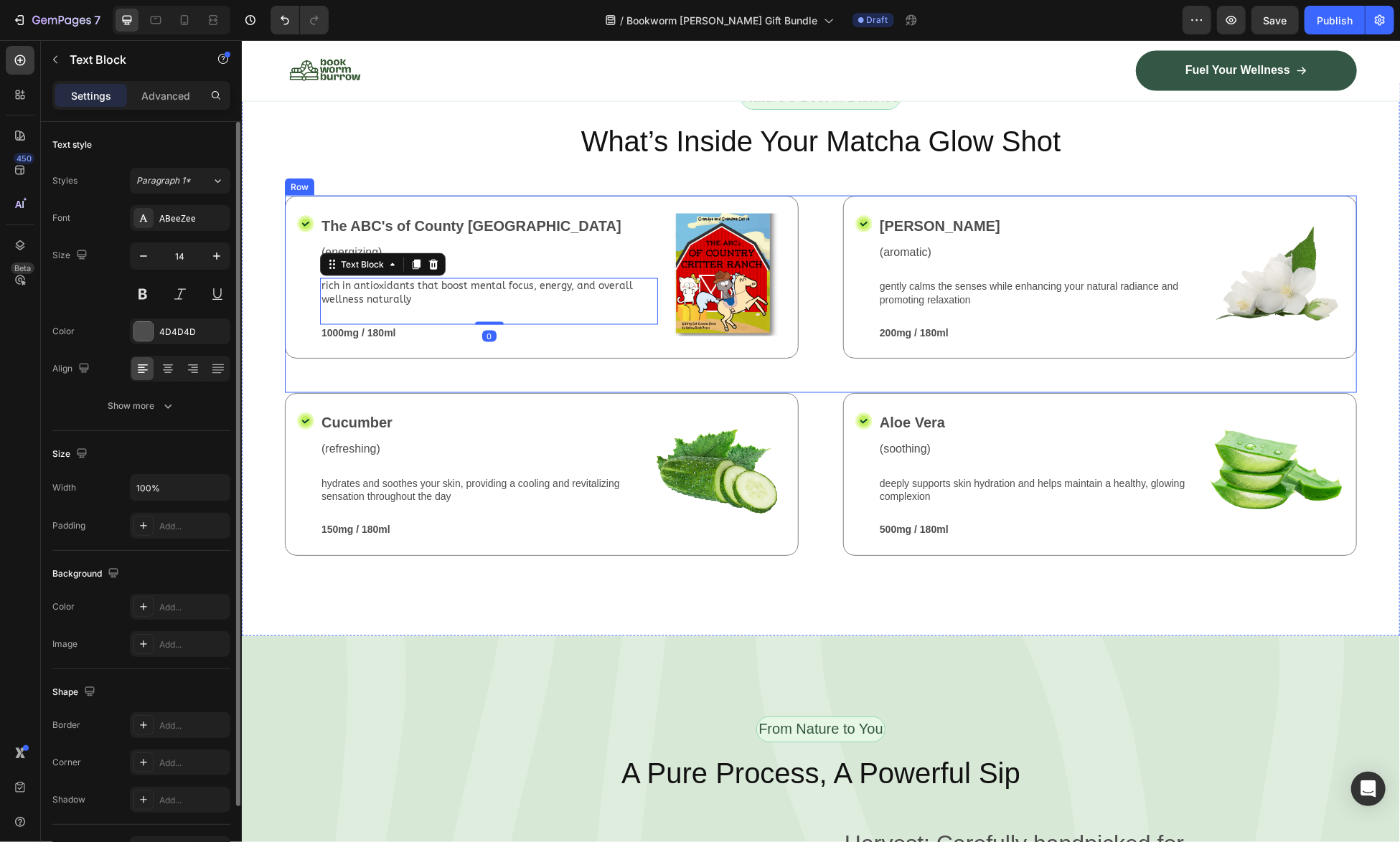
click at [528, 392] on div "Icon The ABC's of County Critter Ranch Text Block (energizing) Text Block rich …" at bounding box center [821, 294] width 1072 height 197
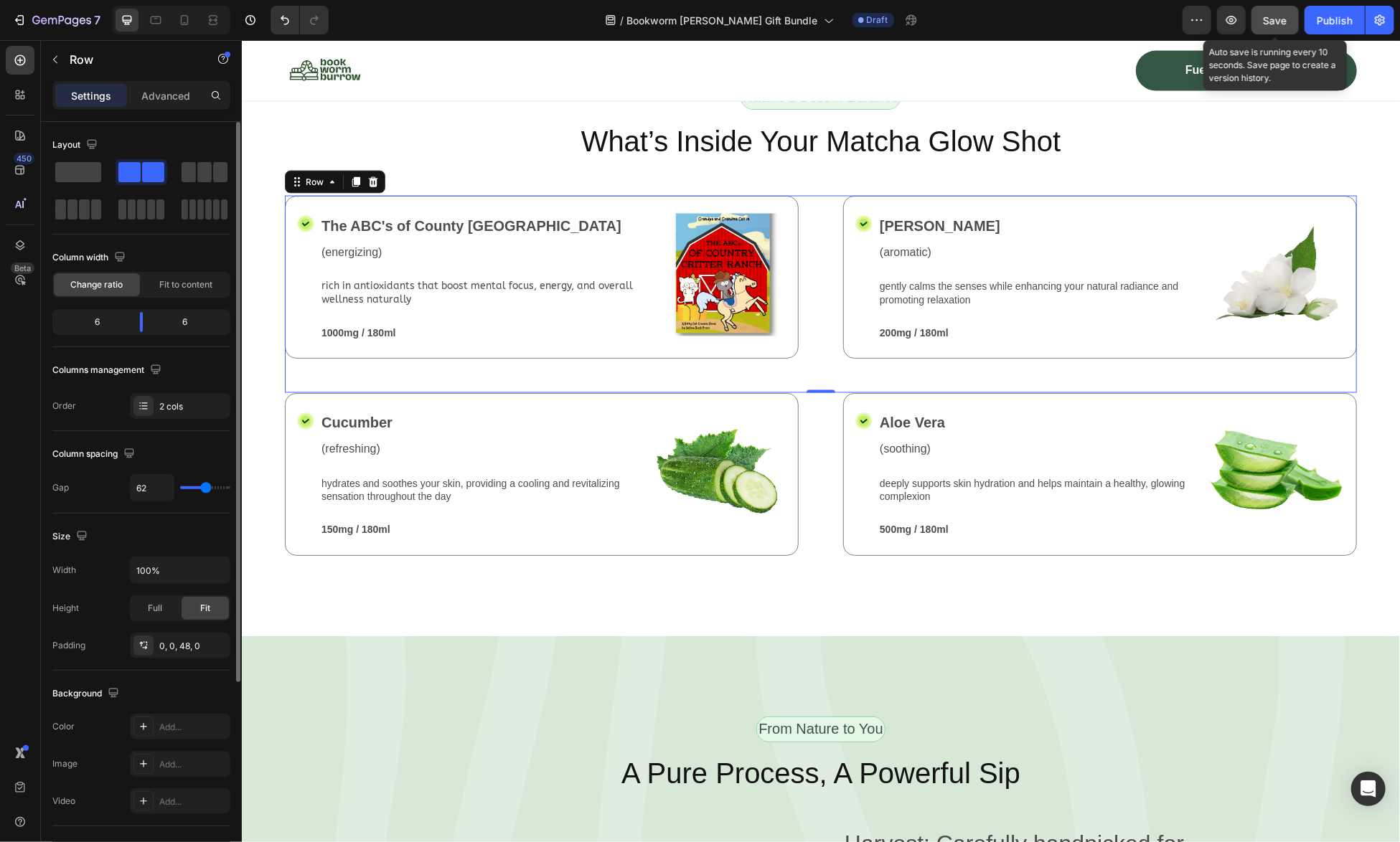
click at [1278, 23] on span "Save" at bounding box center [1275, 21] width 23 height 12
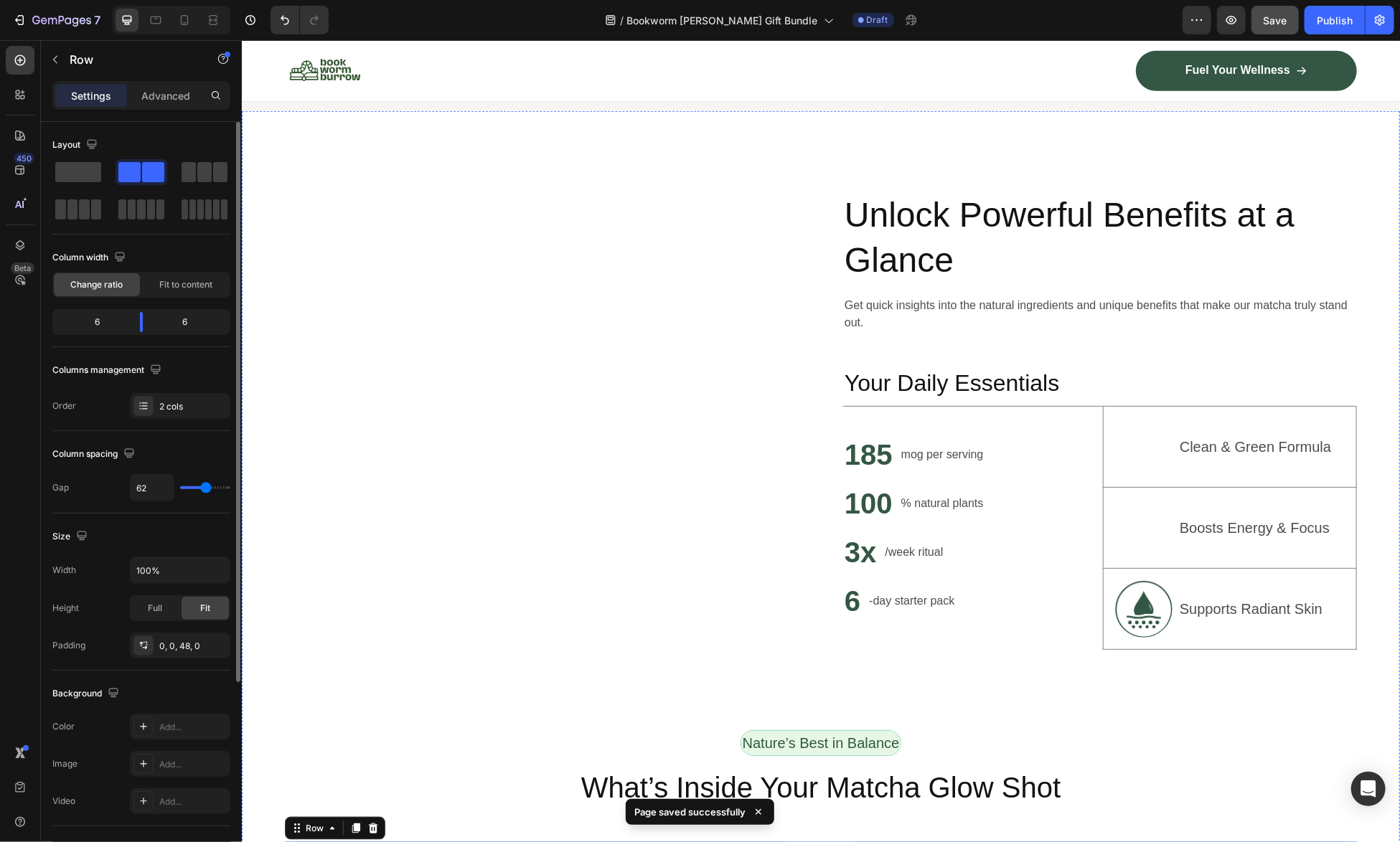
scroll to position [789, 0]
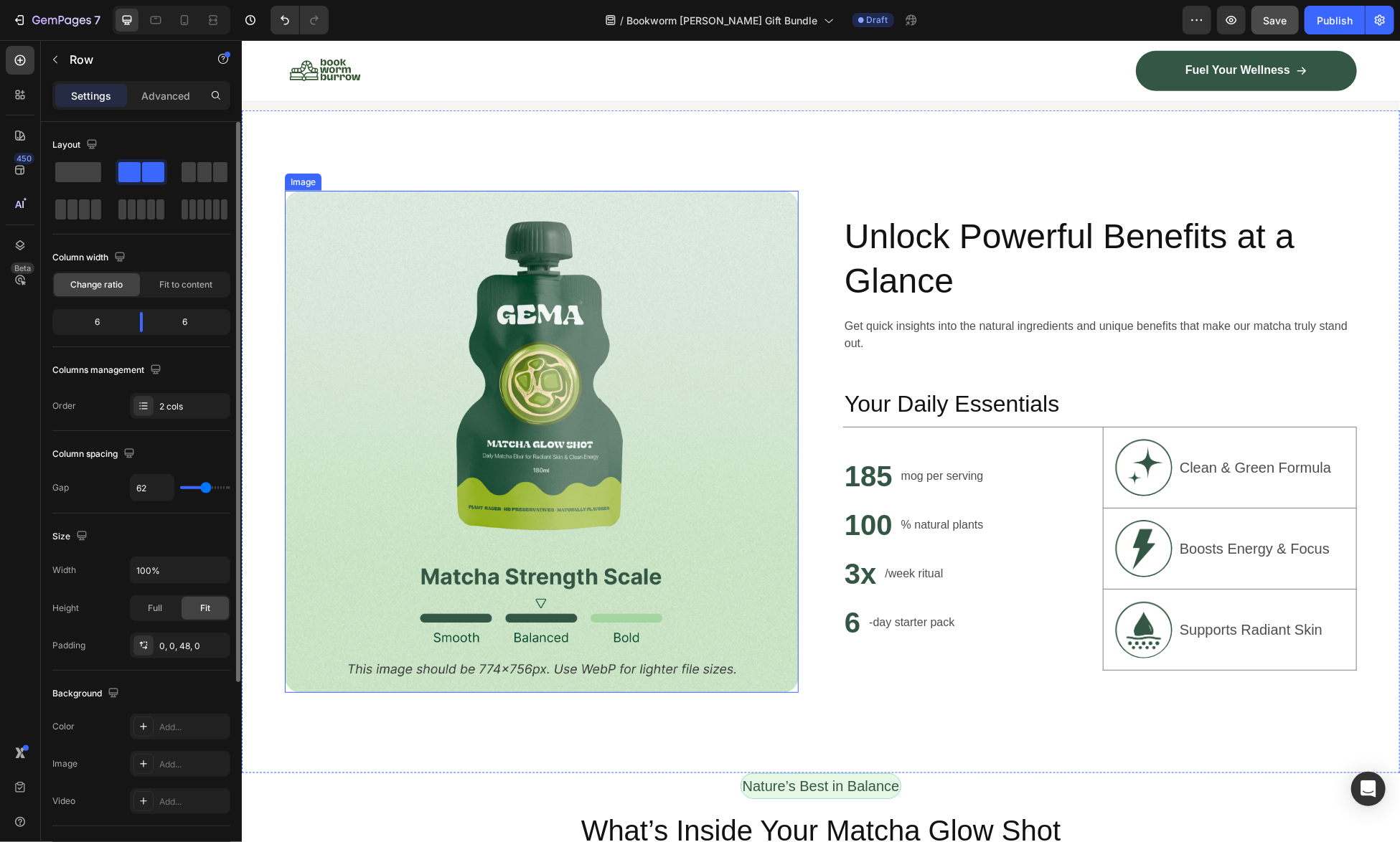
click at [611, 424] on img at bounding box center [541, 441] width 514 height 501
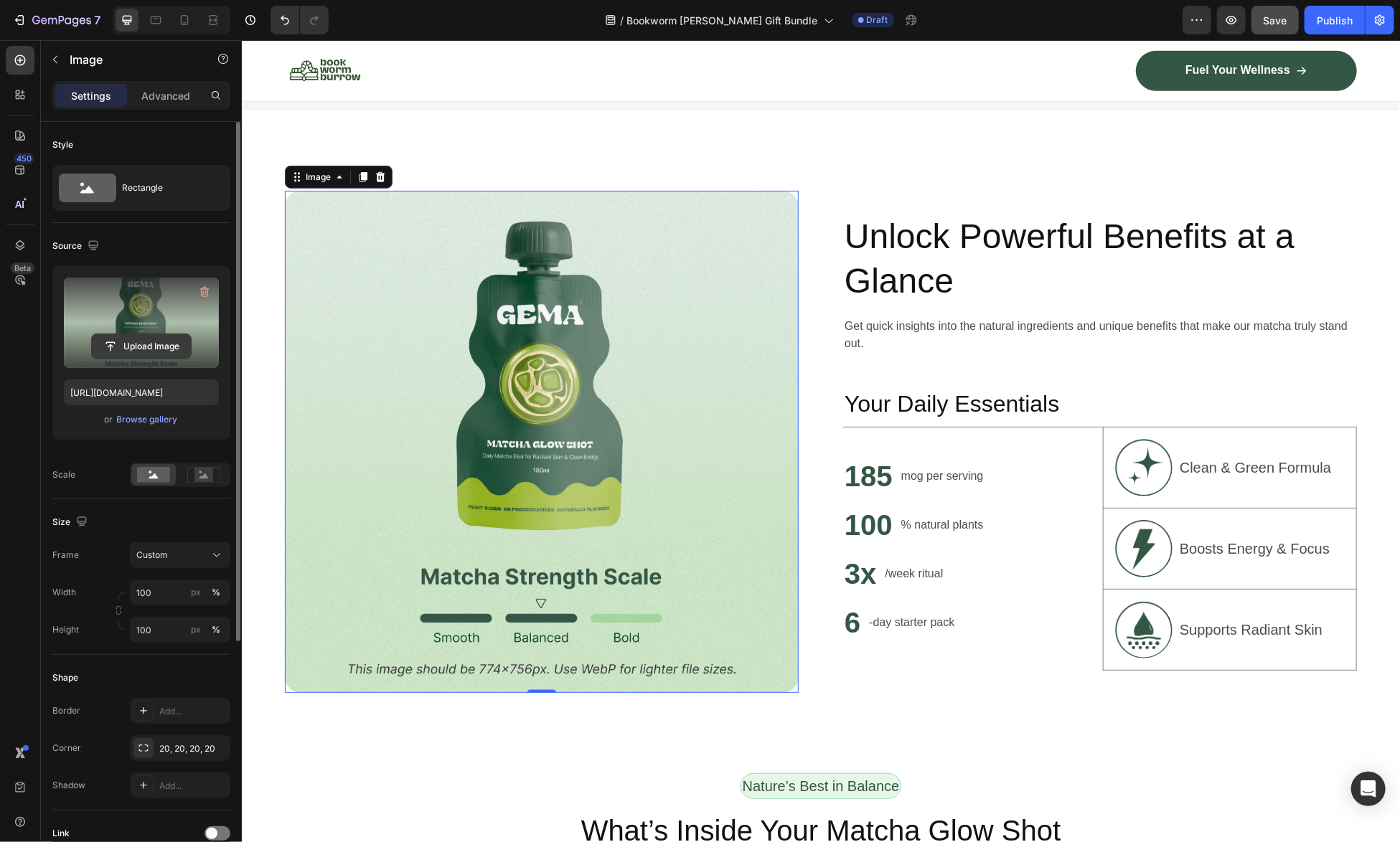
click at [129, 351] on input "file" at bounding box center [141, 347] width 99 height 24
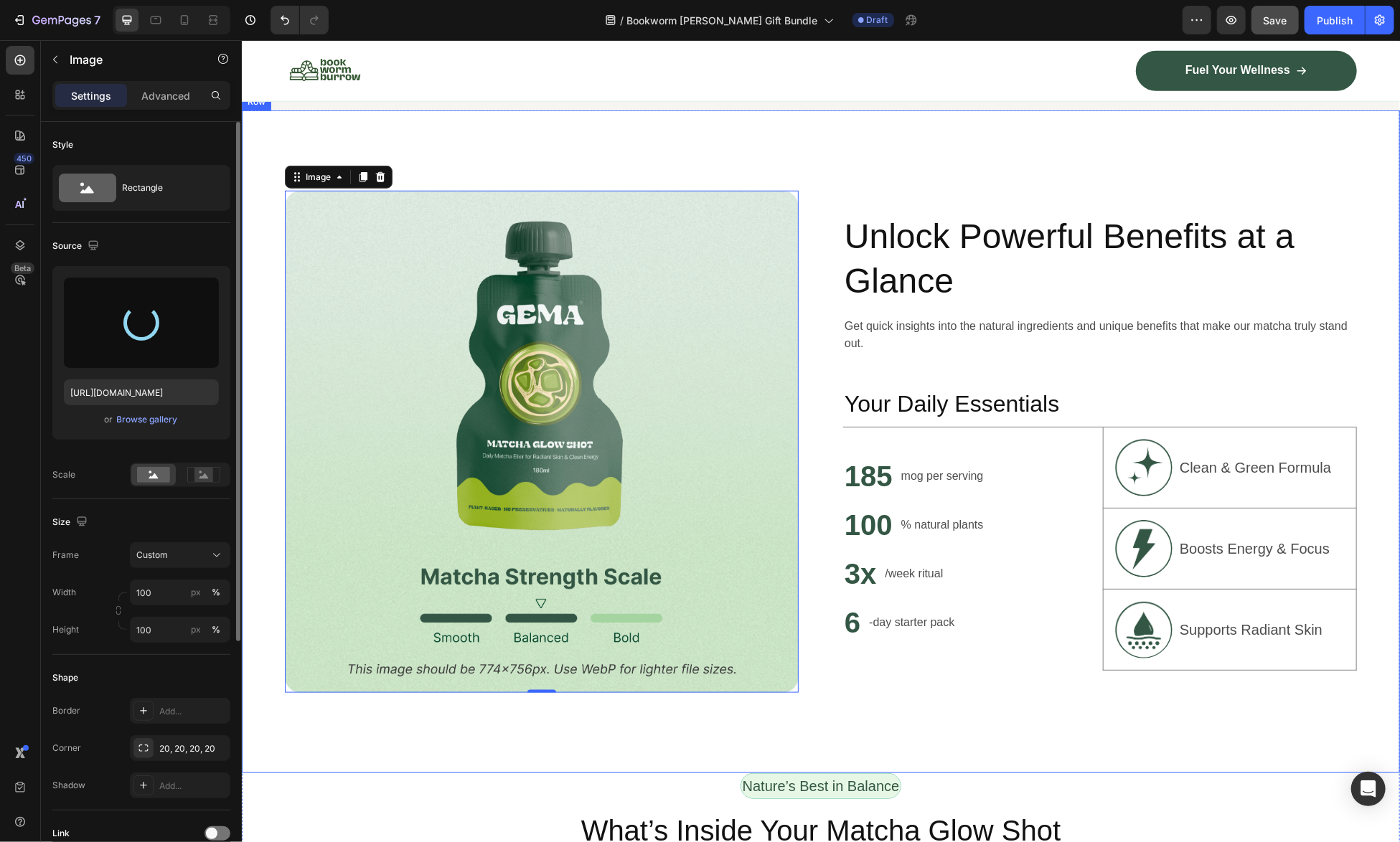
type input "https://cdn.shopify.com/s/files/1/0741/4956/0607/files/gempages_581078265737773…"
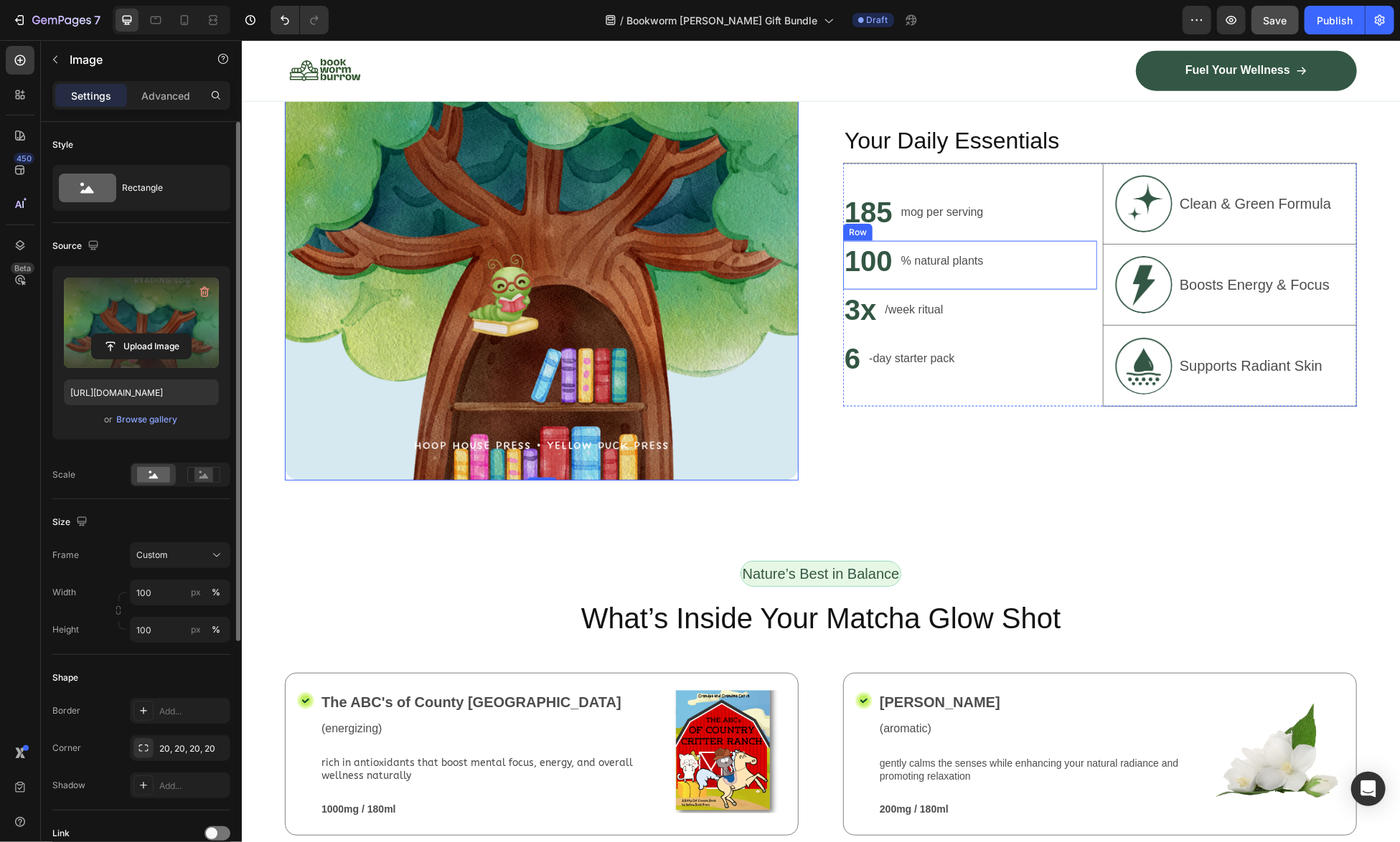
scroll to position [1373, 0]
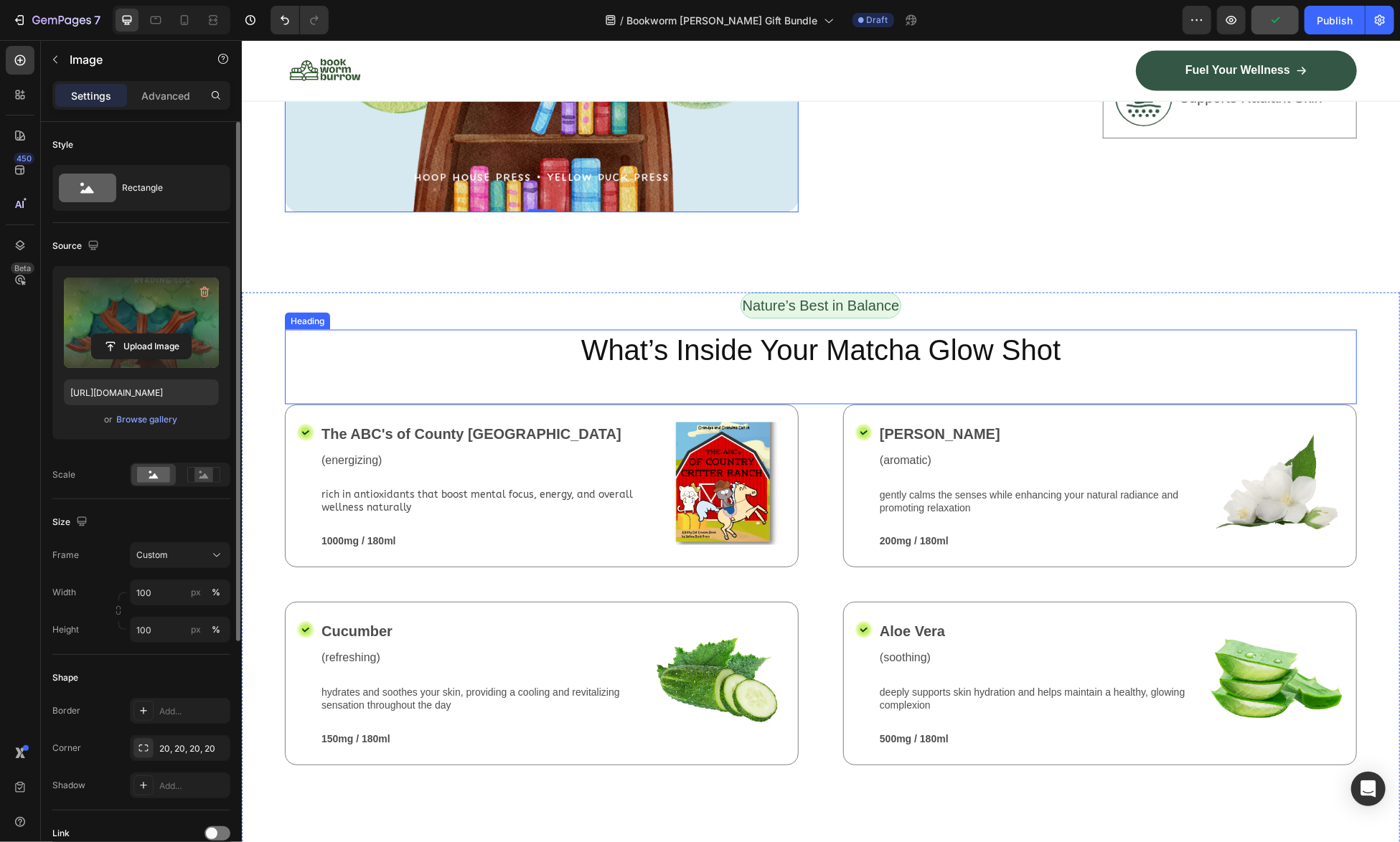
click at [811, 348] on p "What’s Inside Your Matcha Glow Shot" at bounding box center [820, 349] width 1070 height 37
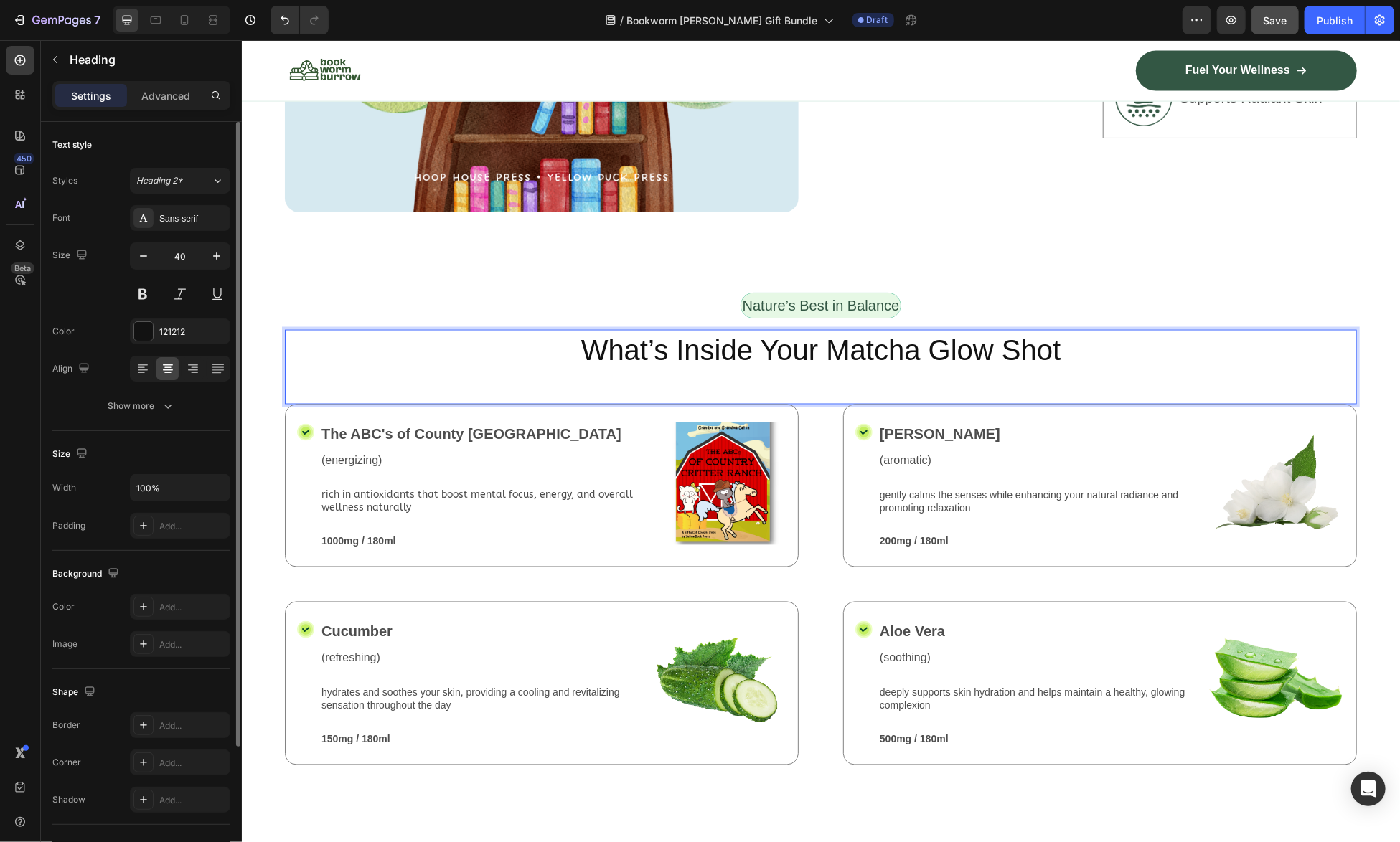
click at [811, 348] on p "What’s Inside Your Matcha Glow Shot" at bounding box center [820, 349] width 1070 height 37
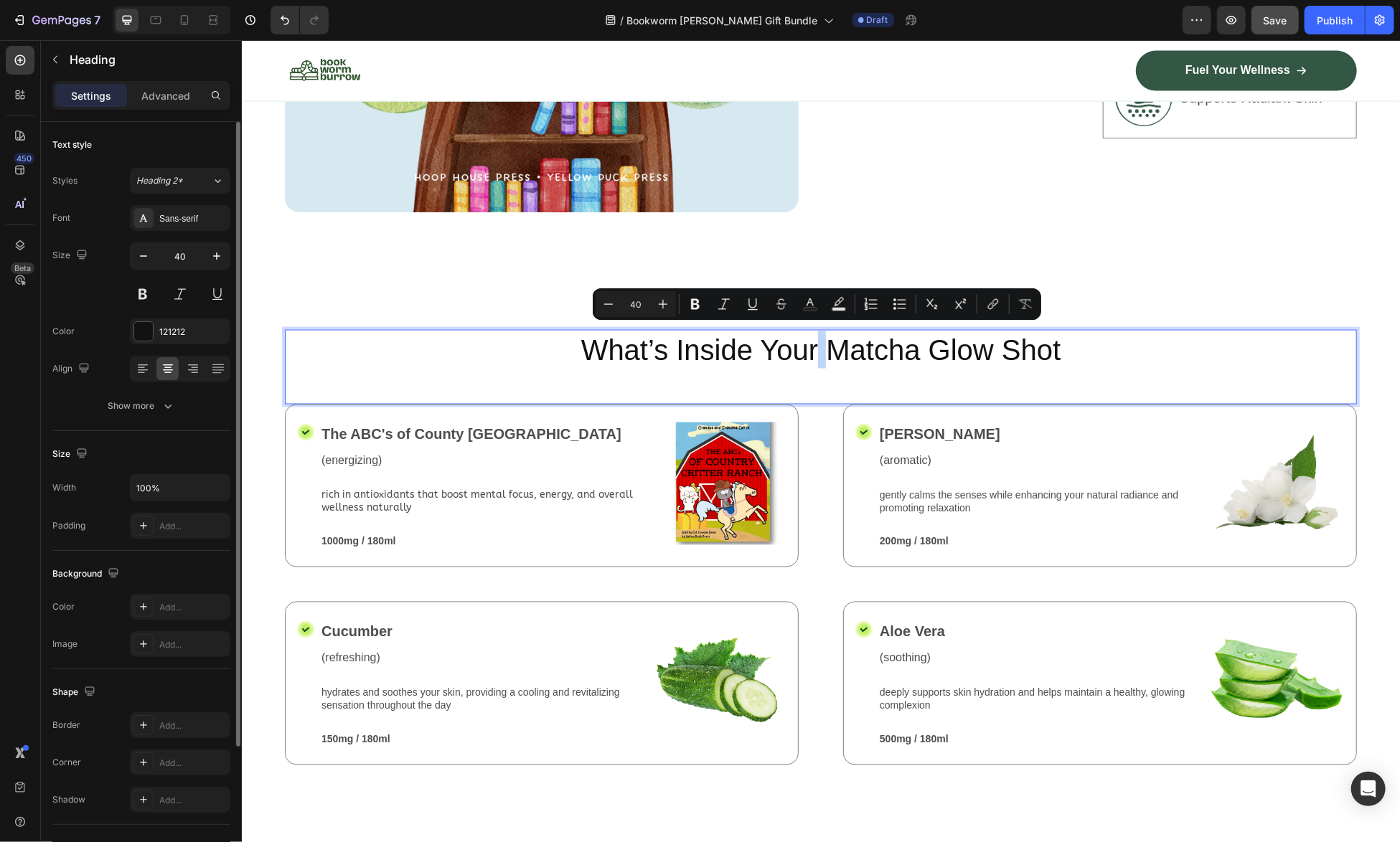
click at [816, 349] on p "What’s Inside Your Matcha Glow Shot" at bounding box center [820, 349] width 1070 height 37
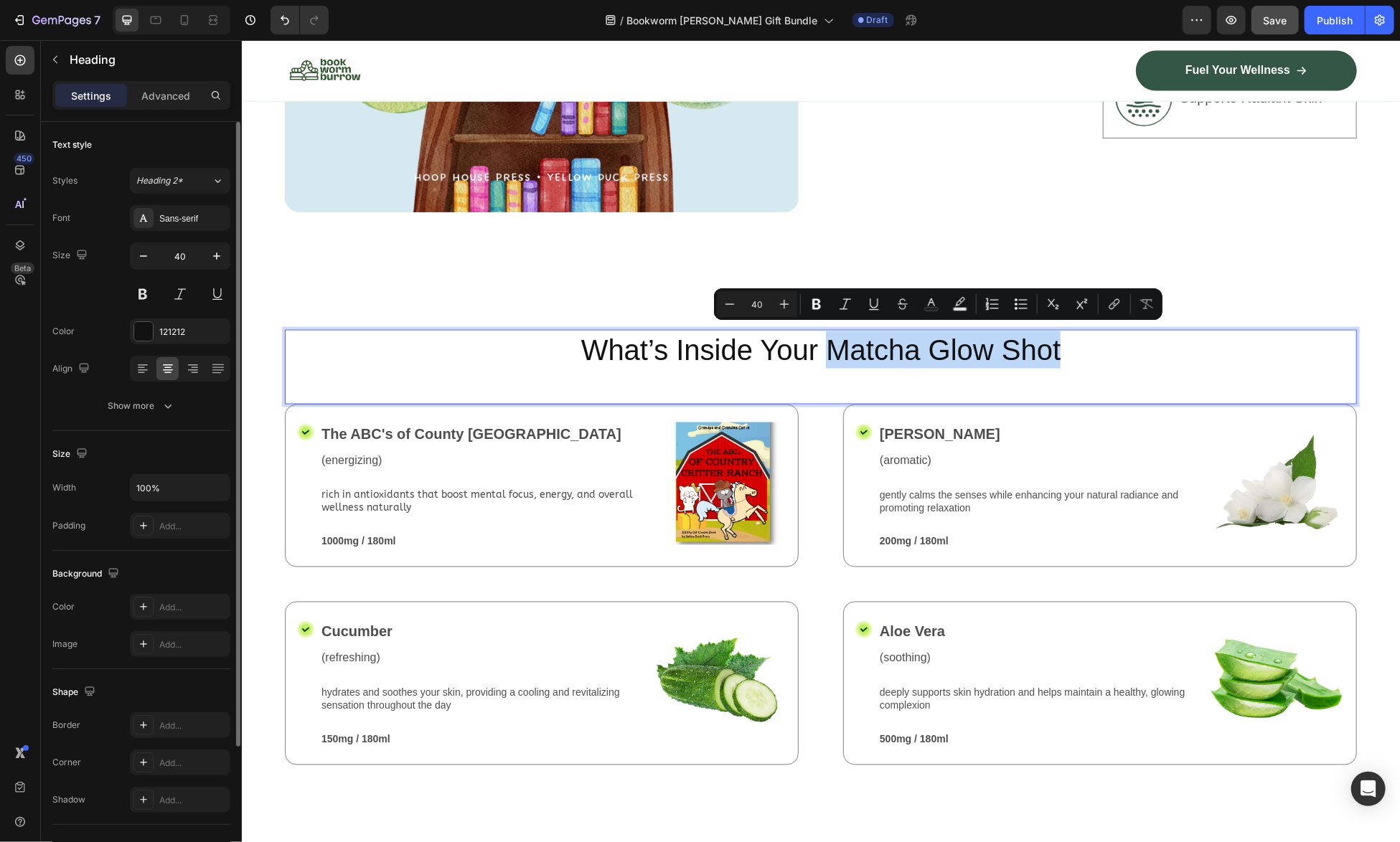
drag, startPoint x: 822, startPoint y: 340, endPoint x: 1057, endPoint y: 340, distance: 235.0
click at [1057, 340] on p "What’s Inside Your Matcha Glow Shot" at bounding box center [820, 349] width 1070 height 37
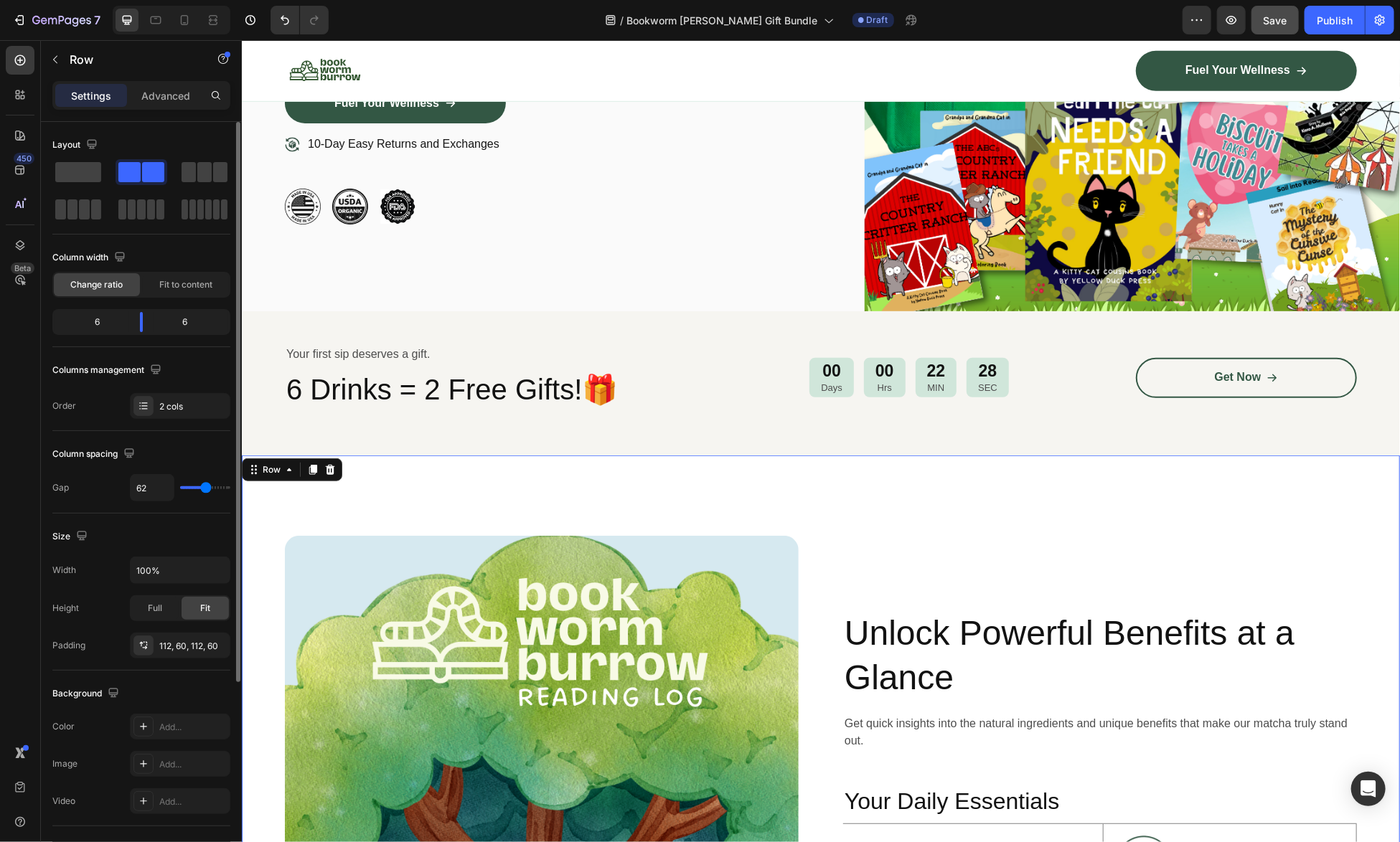
scroll to position [737, 0]
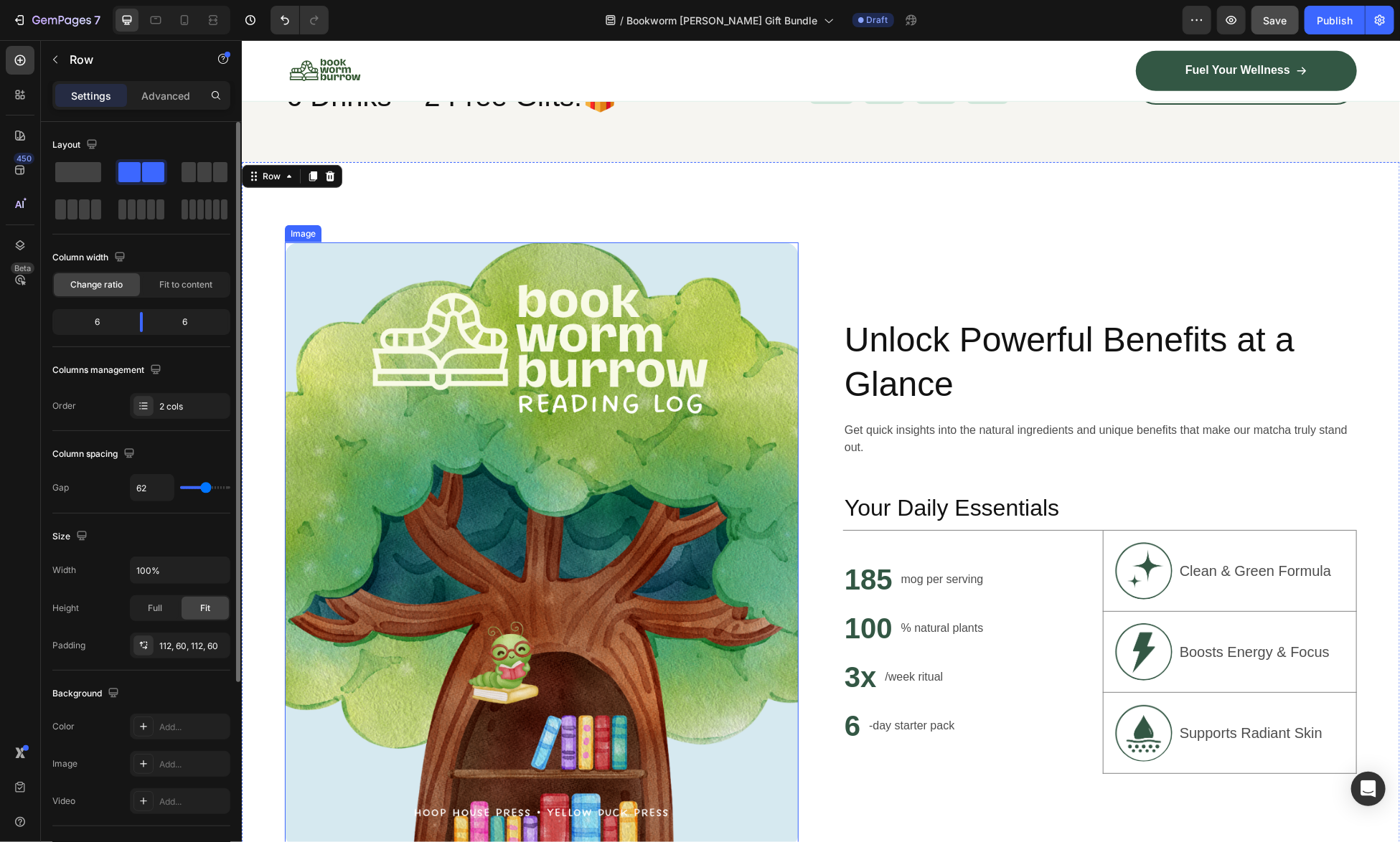
click at [486, 445] on img at bounding box center [541, 545] width 514 height 605
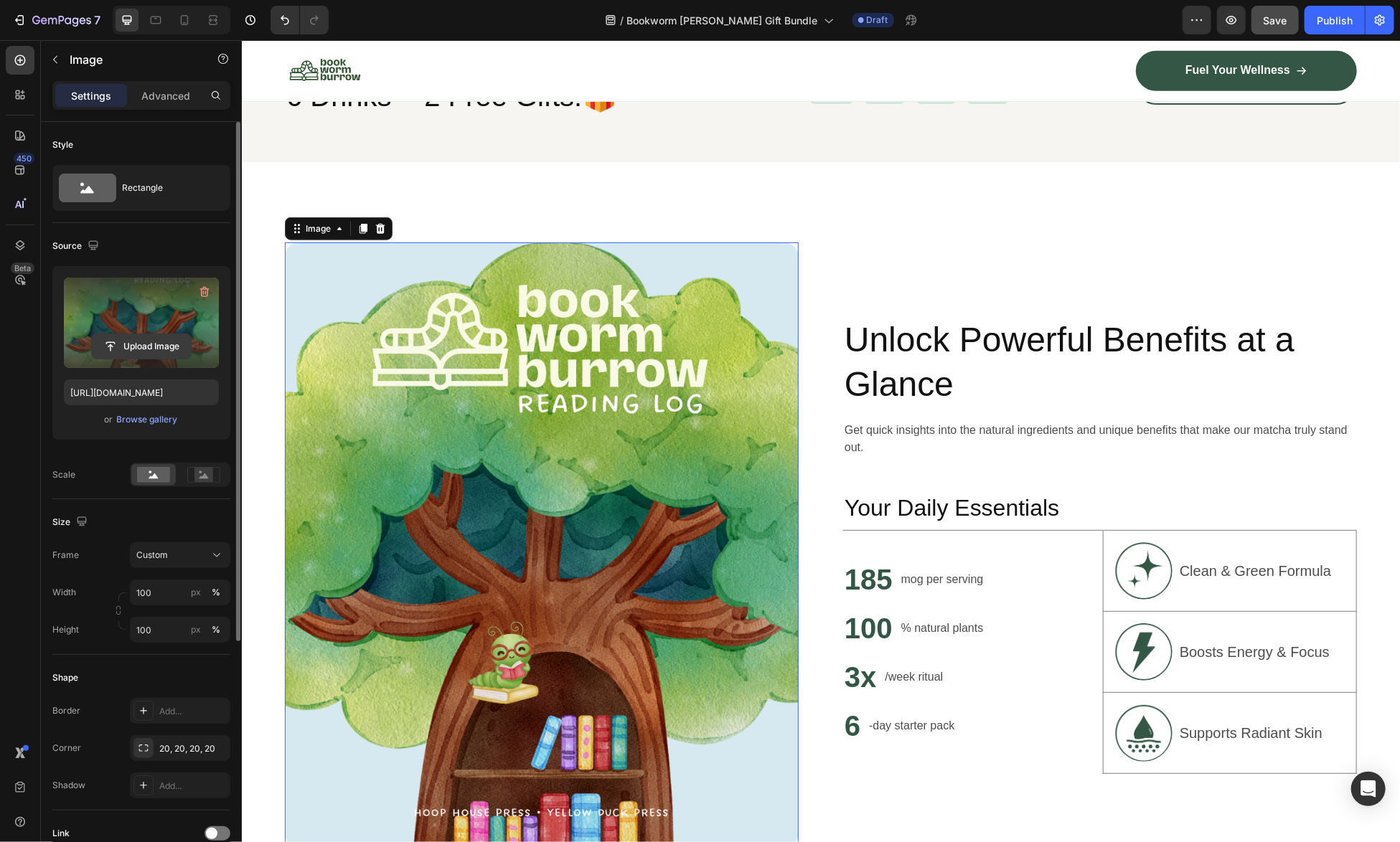
click at [137, 352] on input "file" at bounding box center [141, 347] width 99 height 24
type input "https://cdn.shopify.com/s/files/1/0741/4956/0607/files/gempages_581078265737773…"
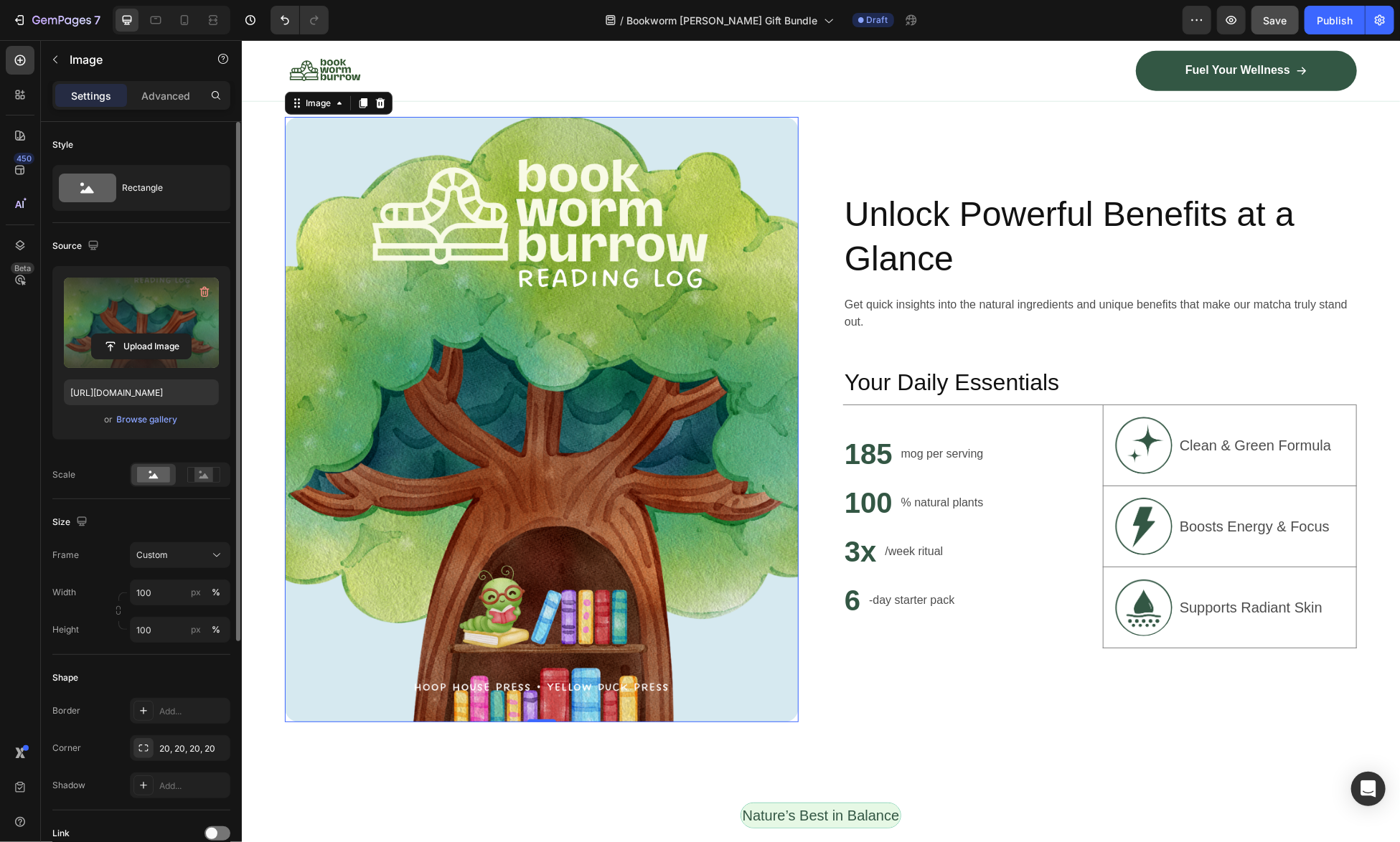
scroll to position [881, 0]
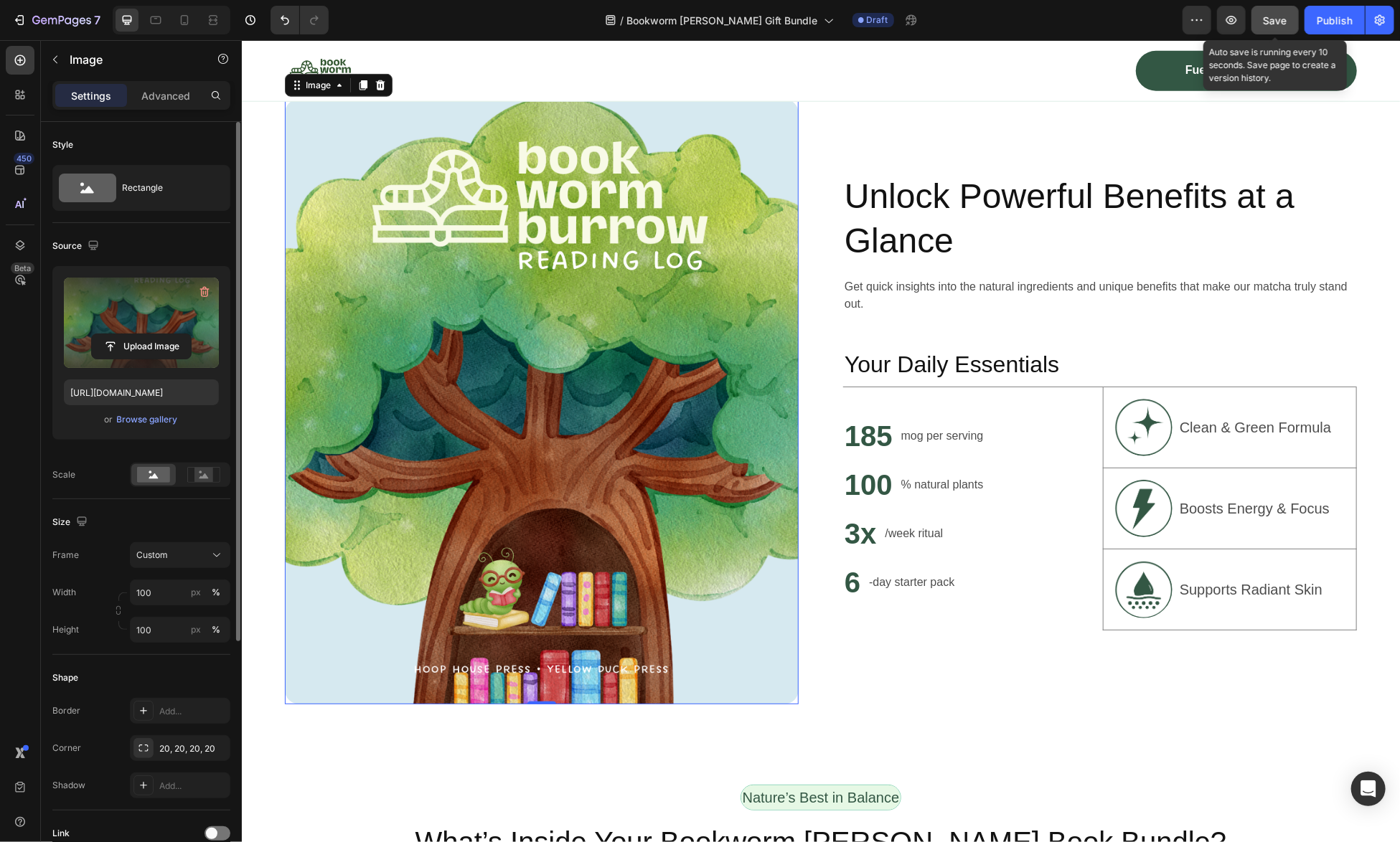
click at [1275, 16] on span "Save" at bounding box center [1275, 21] width 23 height 12
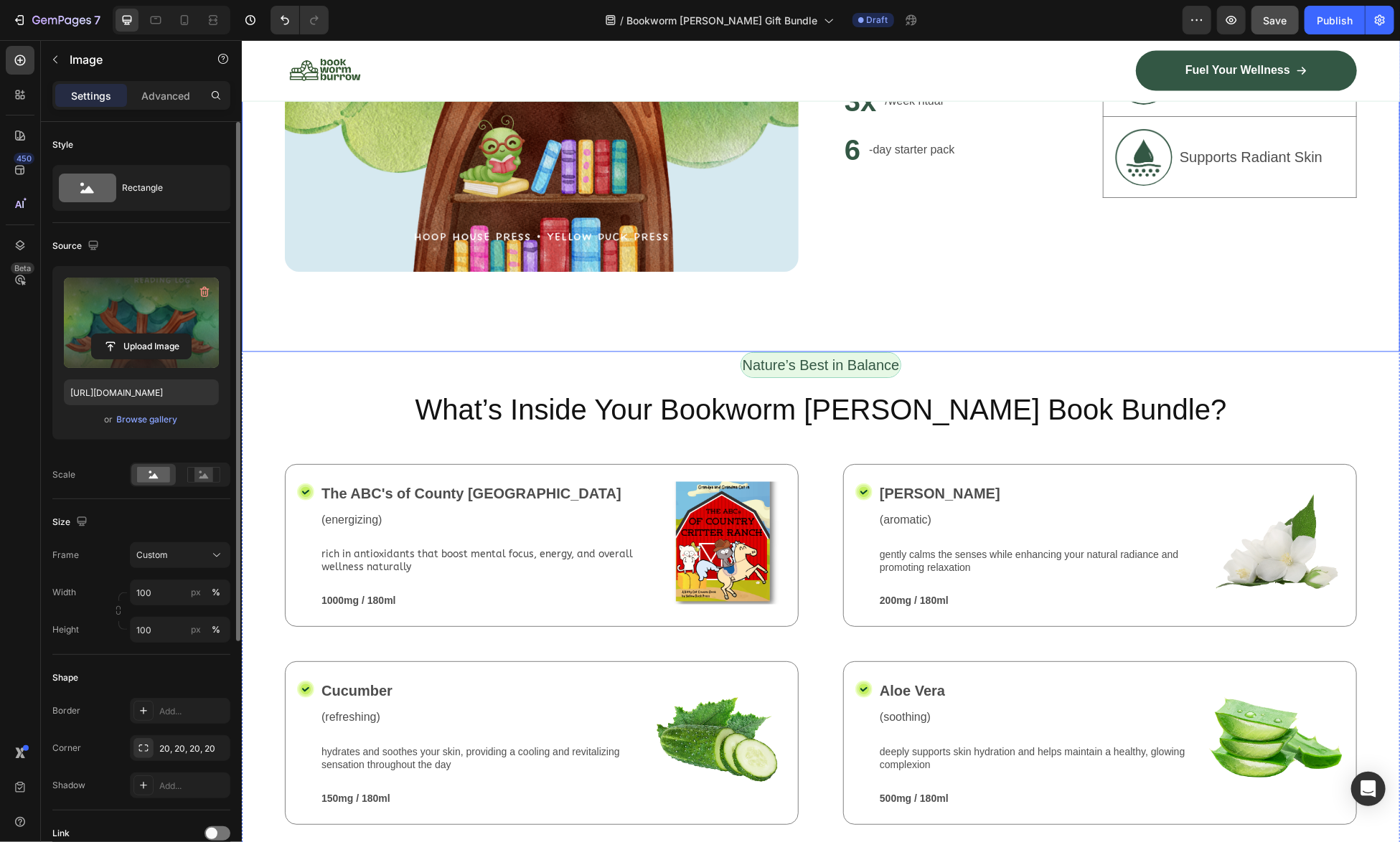
scroll to position [1363, 0]
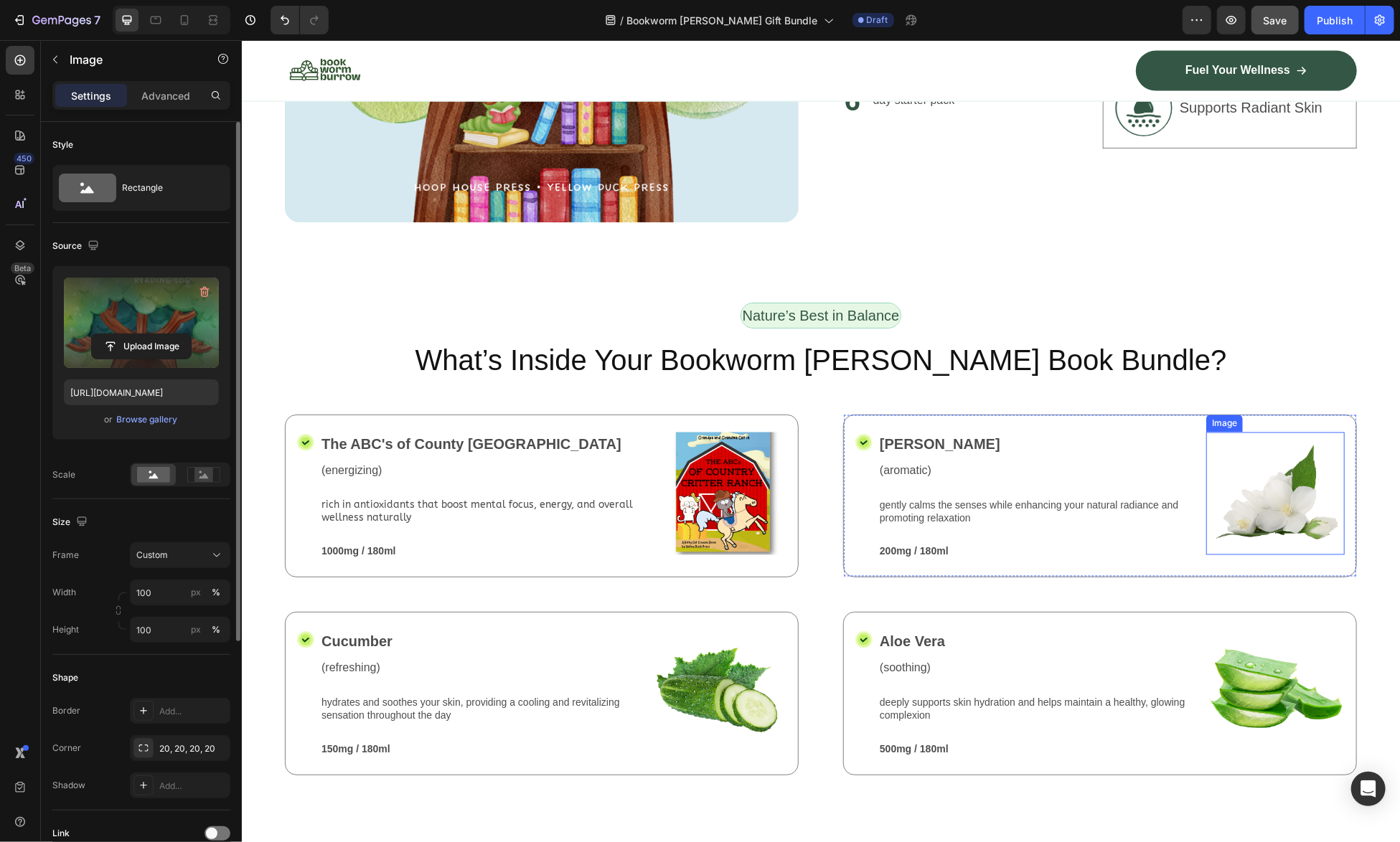
click at [1262, 504] on img at bounding box center [1275, 494] width 138 height 123
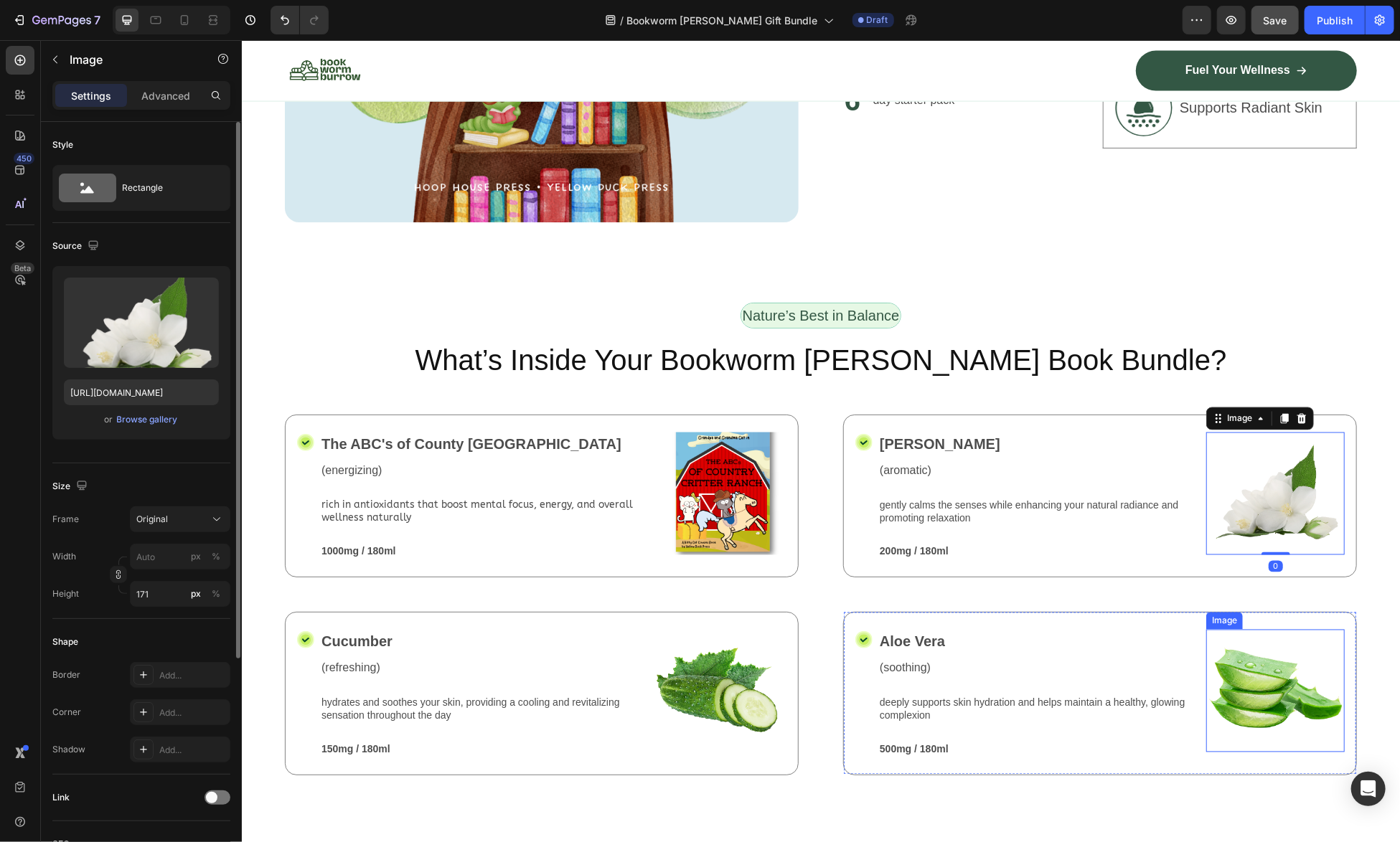
click at [1232, 687] on img at bounding box center [1275, 691] width 138 height 123
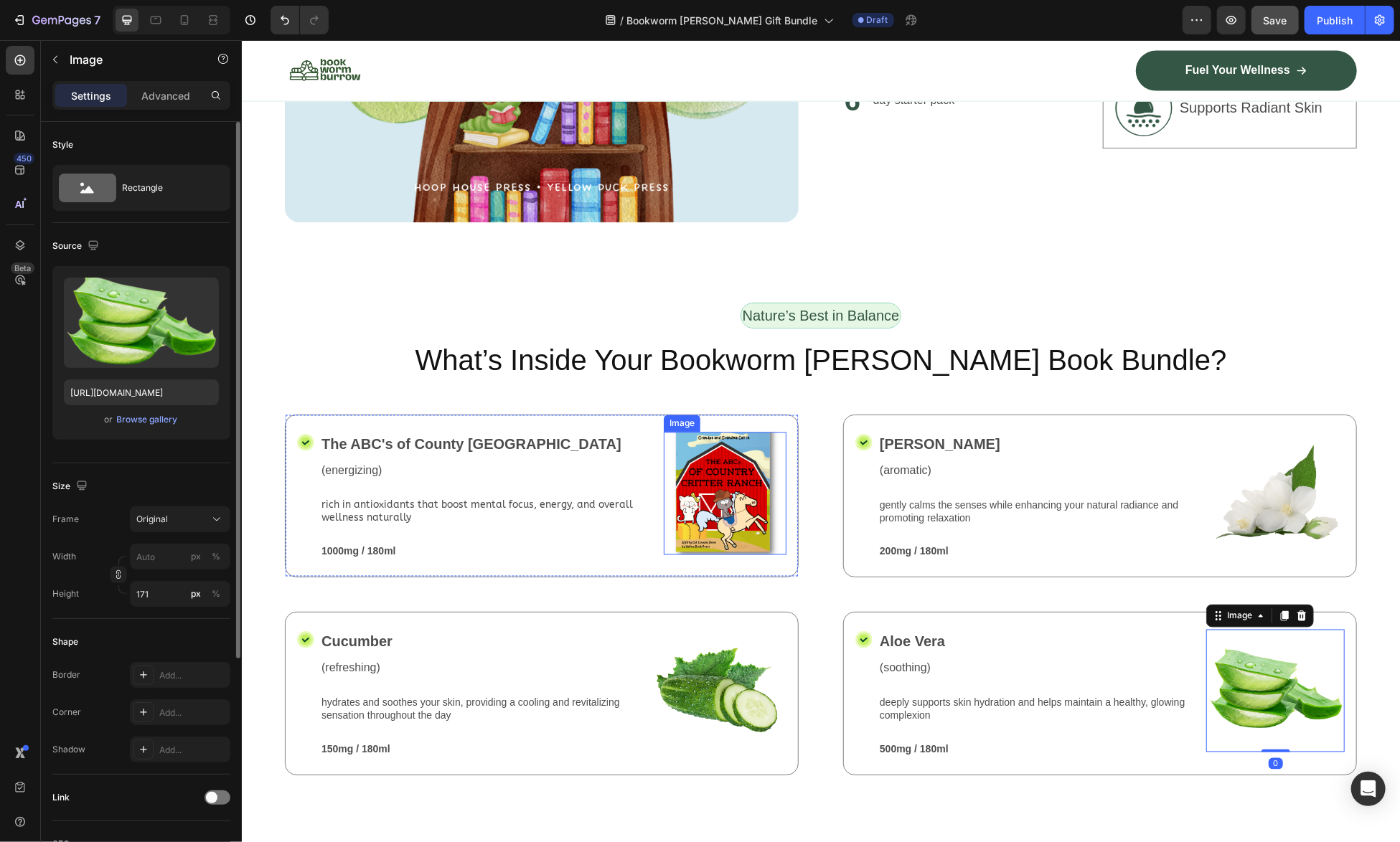
click at [704, 517] on img at bounding box center [725, 494] width 123 height 123
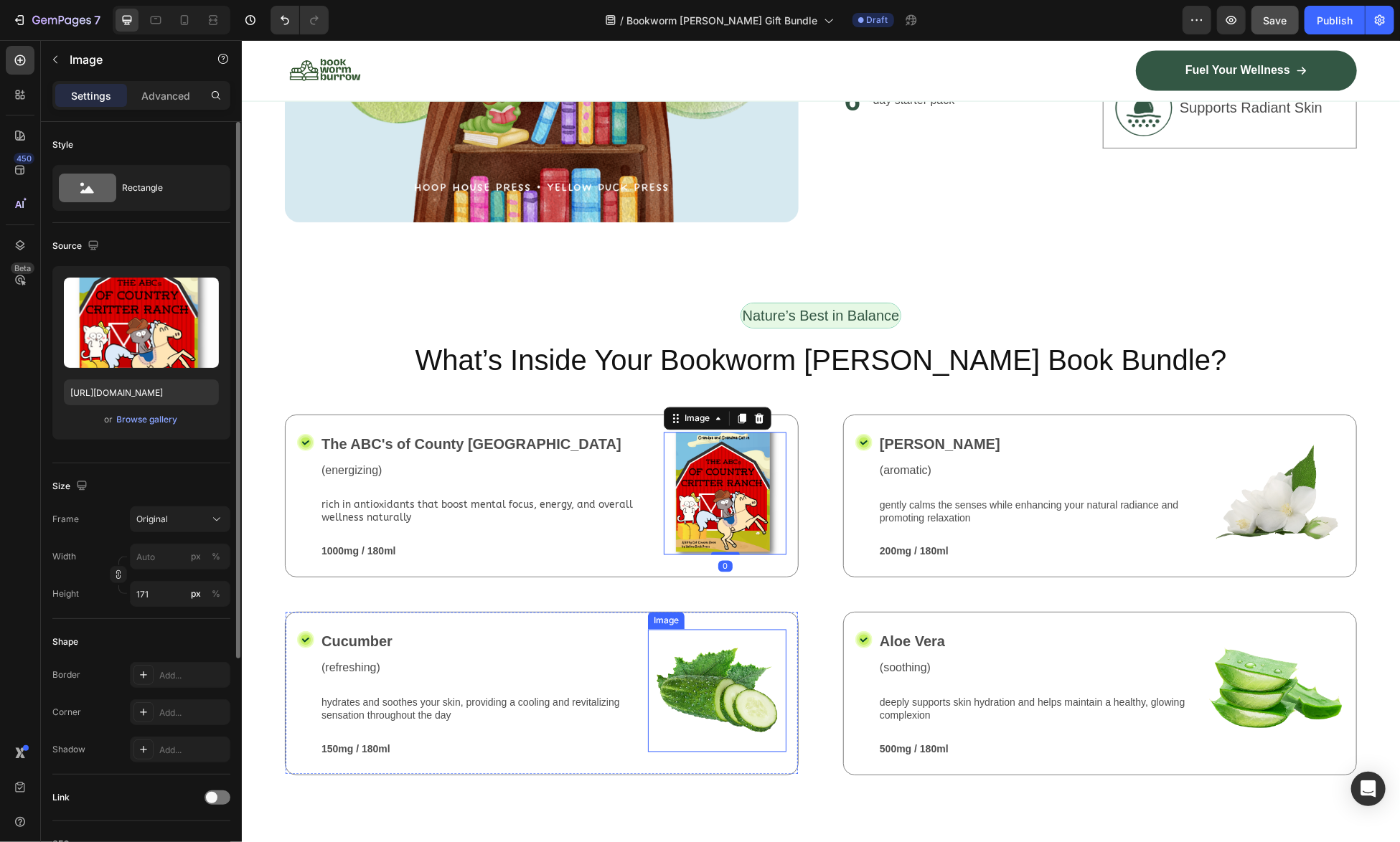
click at [699, 676] on img at bounding box center [717, 691] width 138 height 123
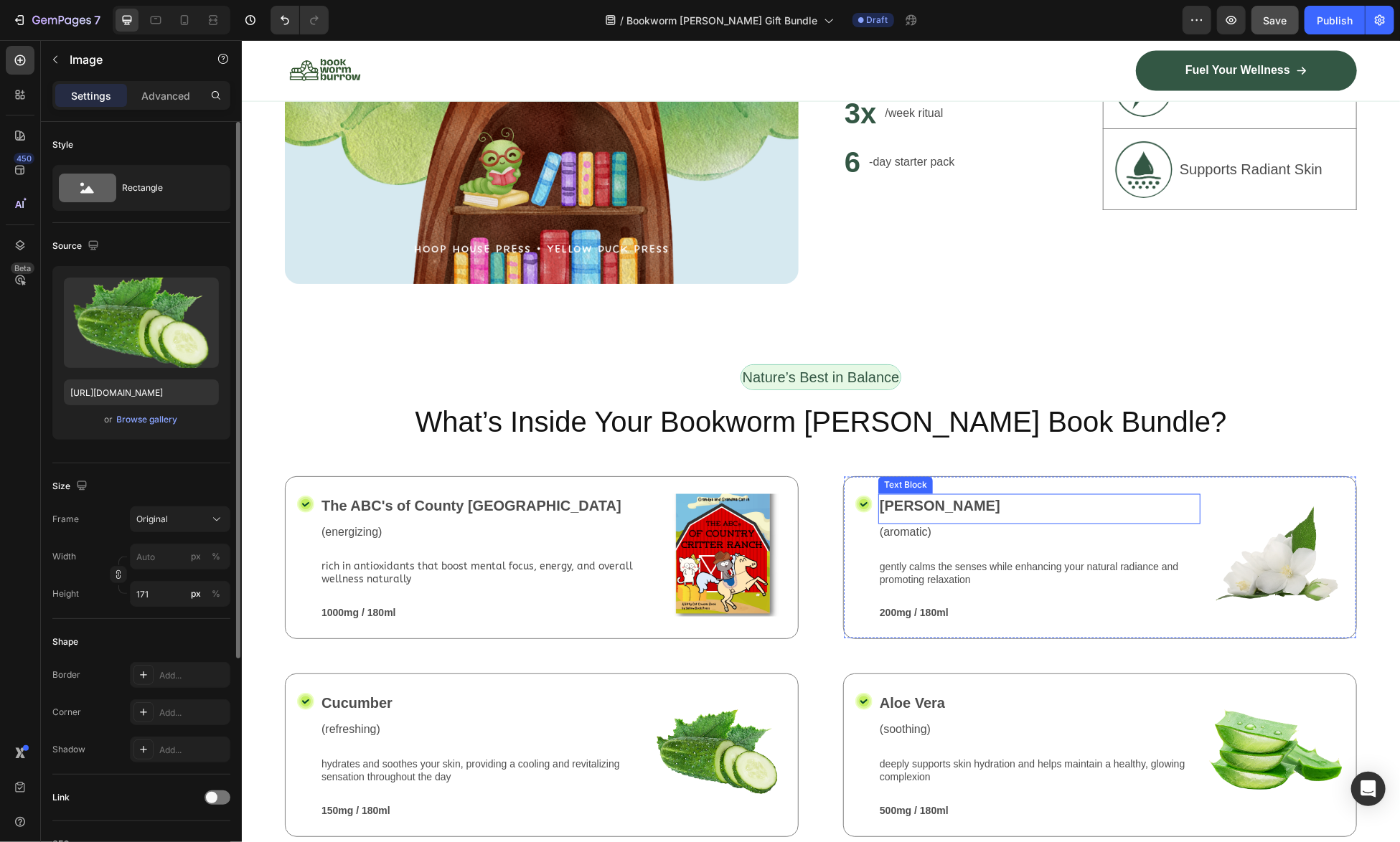
scroll to position [1014, 0]
